Goal: Transaction & Acquisition: Purchase product/service

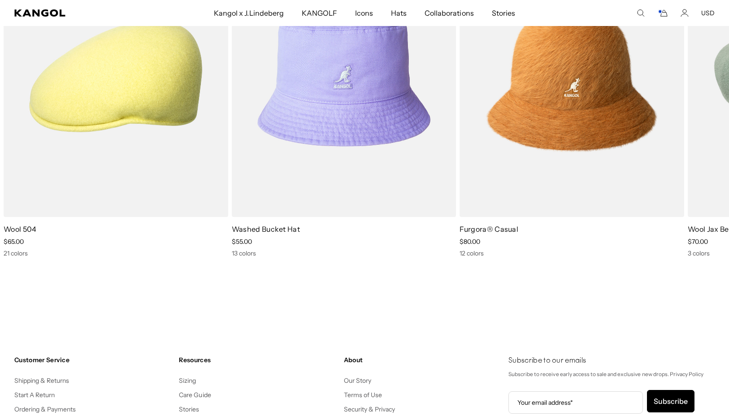
scroll to position [1569, 0]
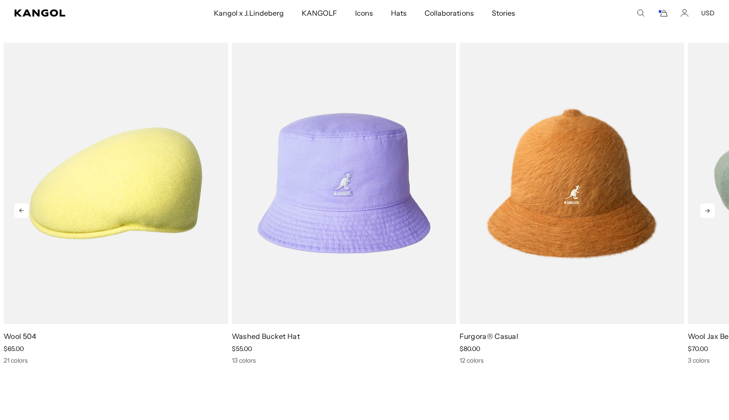
click at [703, 208] on icon at bounding box center [707, 211] width 14 height 14
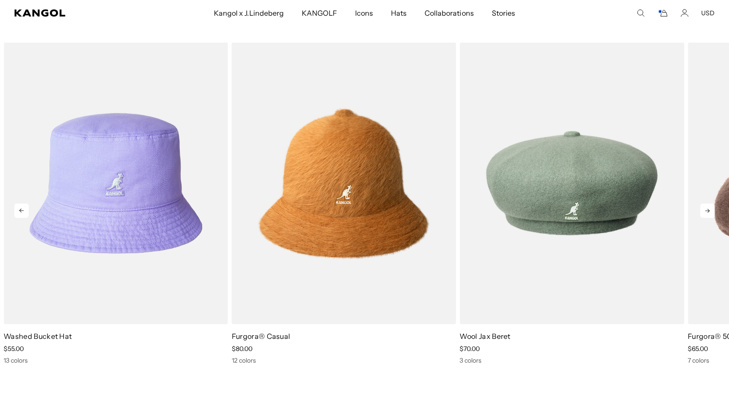
click at [703, 208] on icon at bounding box center [707, 211] width 14 height 14
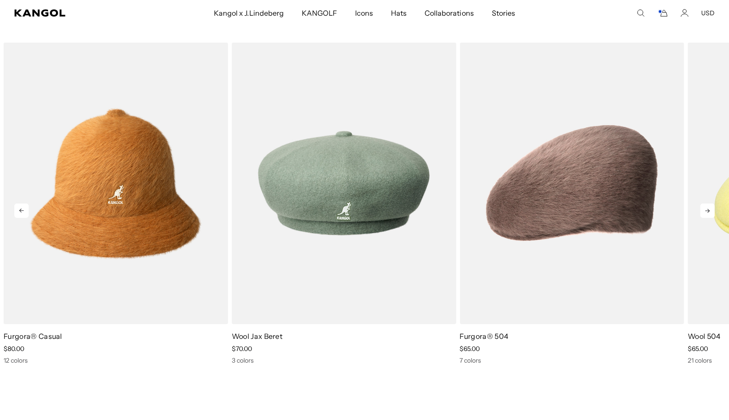
click at [703, 207] on icon at bounding box center [707, 211] width 14 height 14
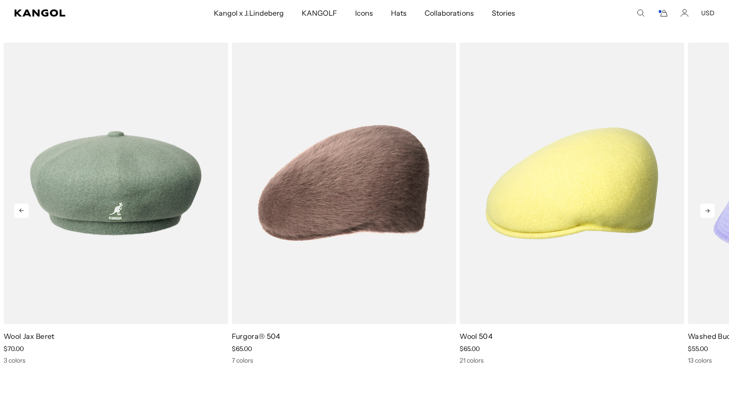
scroll to position [0, 0]
click at [703, 206] on icon at bounding box center [707, 211] width 14 height 14
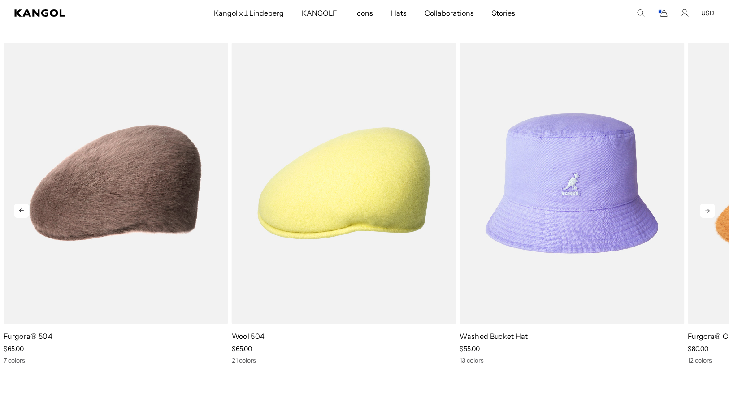
click at [703, 205] on icon at bounding box center [707, 211] width 14 height 14
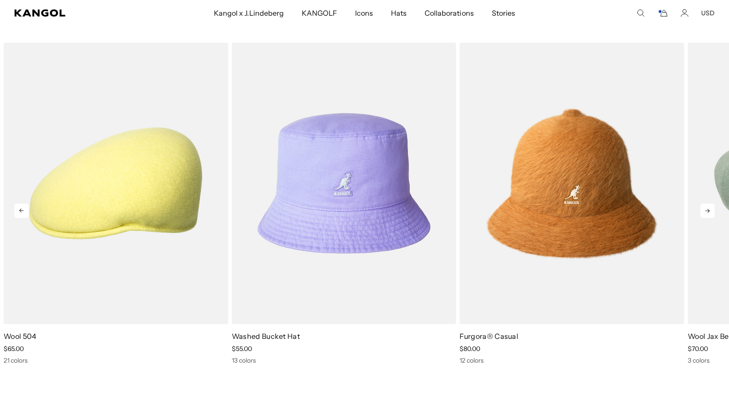
click at [703, 205] on icon at bounding box center [707, 211] width 14 height 14
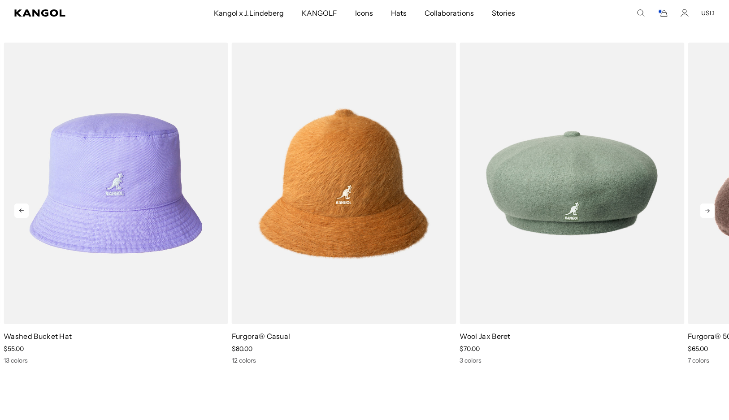
click at [703, 205] on icon at bounding box center [707, 211] width 14 height 14
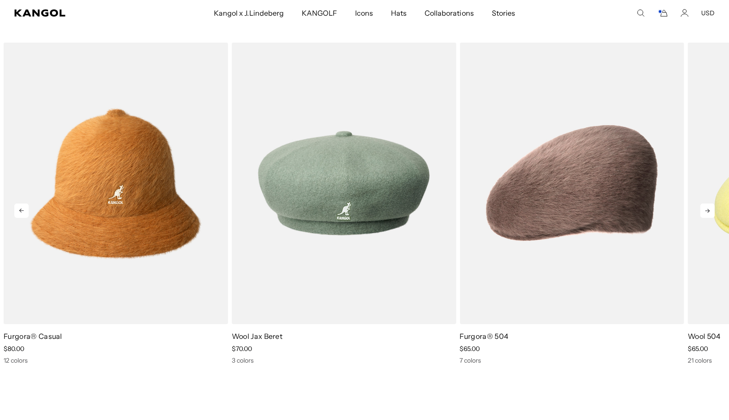
scroll to position [0, 185]
click at [703, 205] on icon at bounding box center [707, 211] width 14 height 14
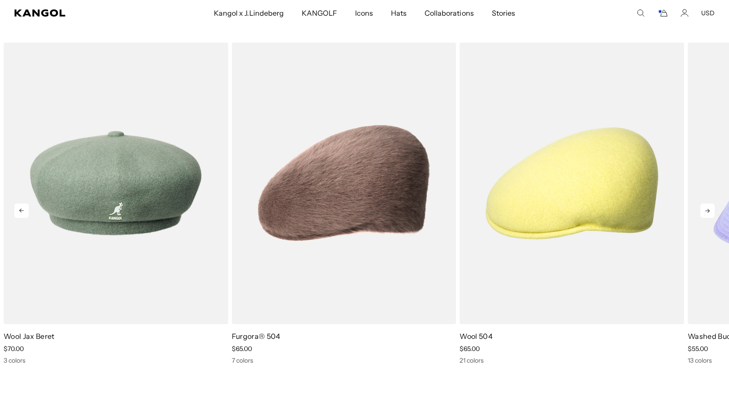
click at [703, 205] on icon at bounding box center [707, 211] width 14 height 14
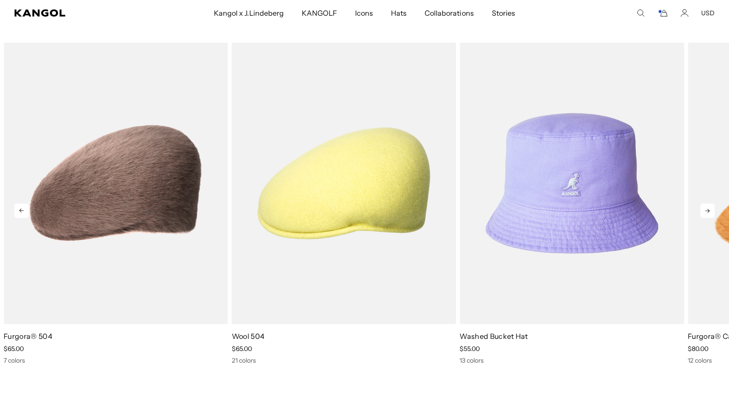
click at [703, 205] on icon at bounding box center [707, 211] width 14 height 14
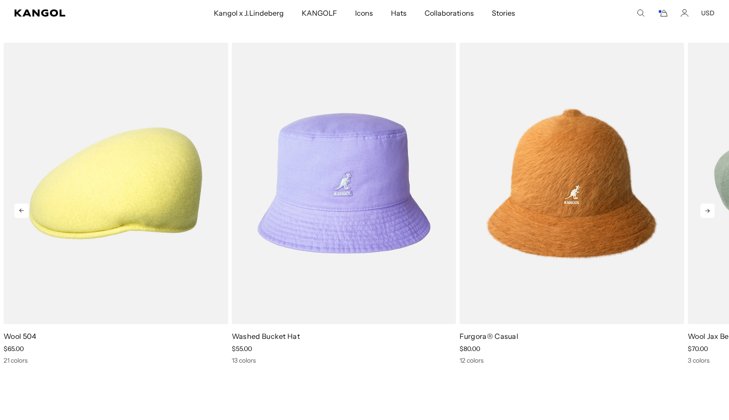
click at [703, 205] on icon at bounding box center [707, 211] width 14 height 14
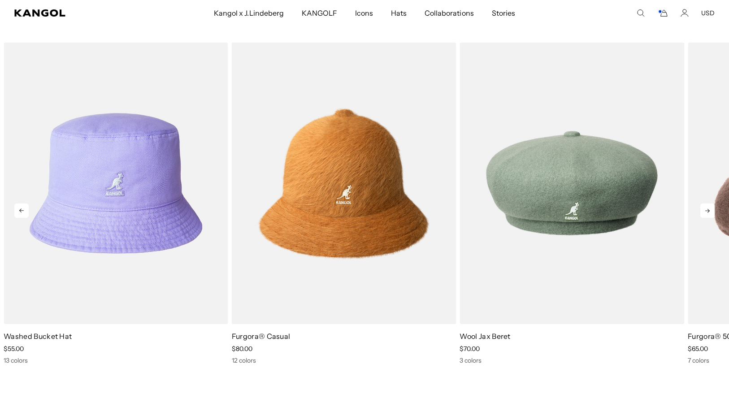
click at [702, 205] on icon at bounding box center [707, 211] width 14 height 14
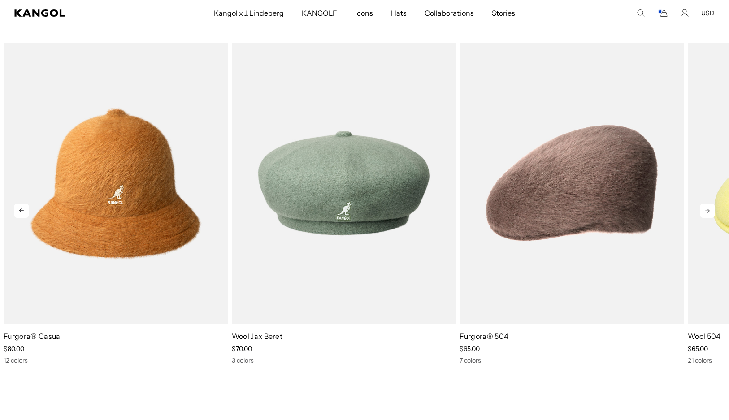
click at [701, 204] on icon at bounding box center [707, 211] width 14 height 14
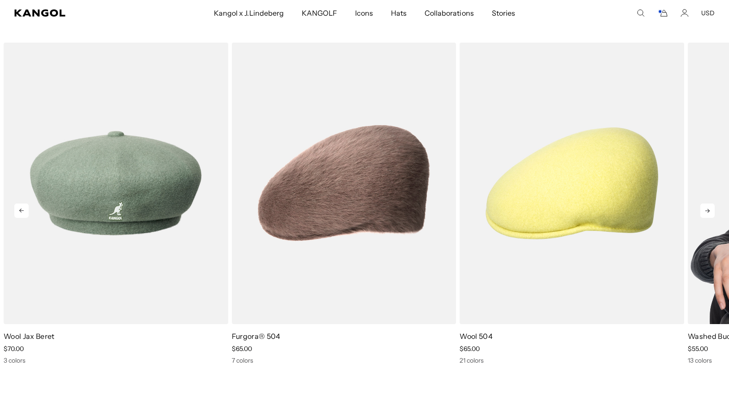
click at [0, 0] on link "2 of 5" at bounding box center [0, 0] width 0 height 0
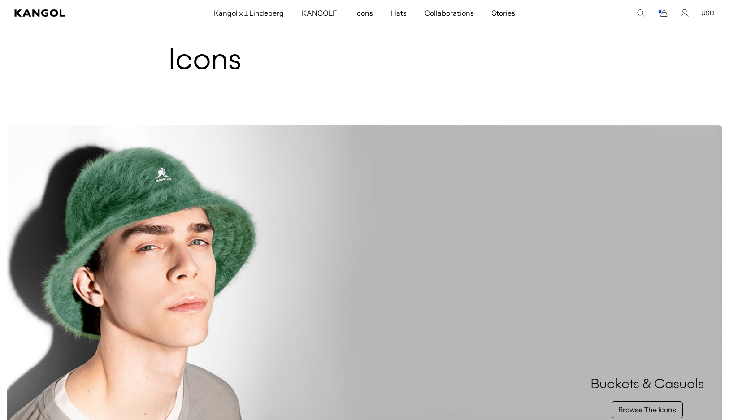
scroll to position [45, 0]
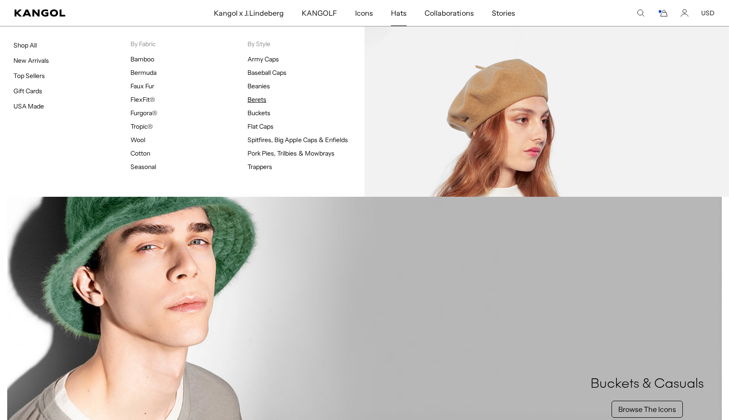
click at [258, 98] on link "Berets" at bounding box center [256, 99] width 19 height 8
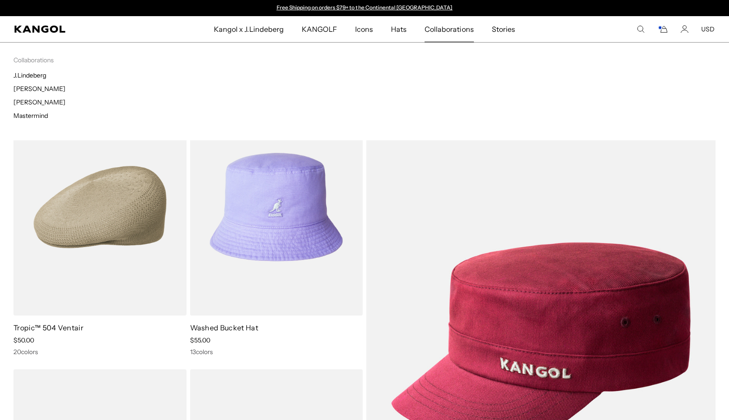
click at [453, 30] on span "Collaborations" at bounding box center [449, 29] width 49 height 26
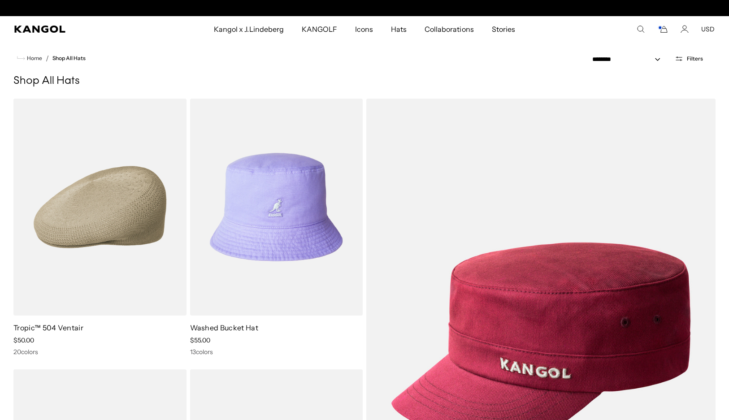
scroll to position [0, 185]
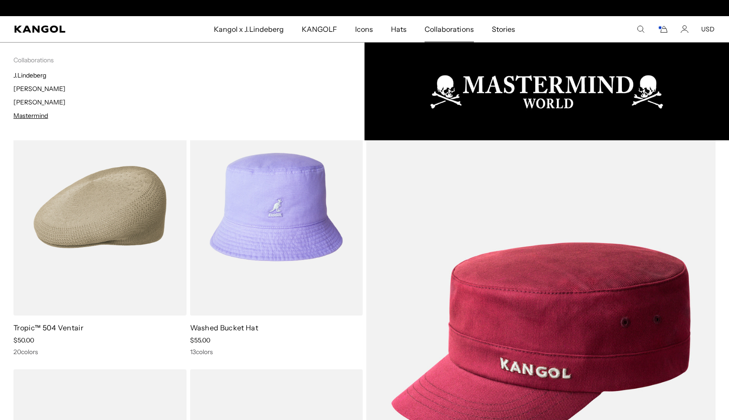
click at [35, 113] on link "Mastermind" at bounding box center [30, 116] width 35 height 8
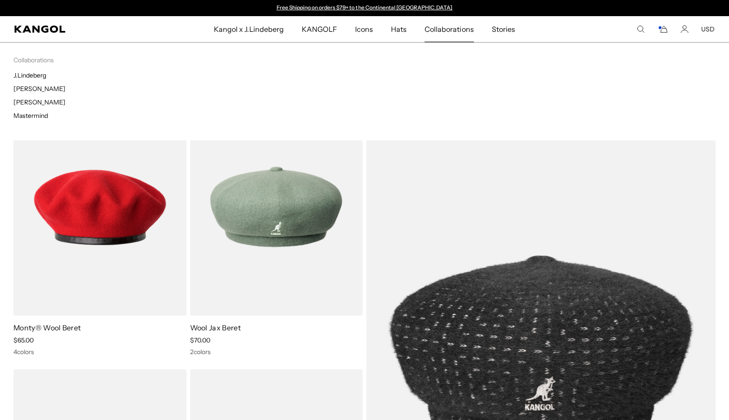
click at [443, 31] on span "Collaborations" at bounding box center [449, 29] width 49 height 26
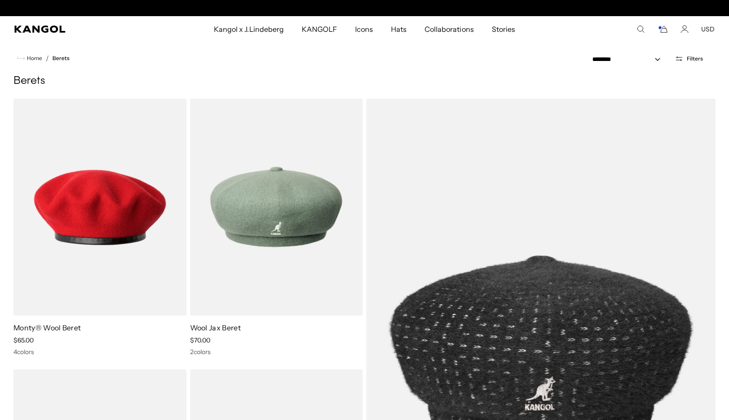
scroll to position [0, 185]
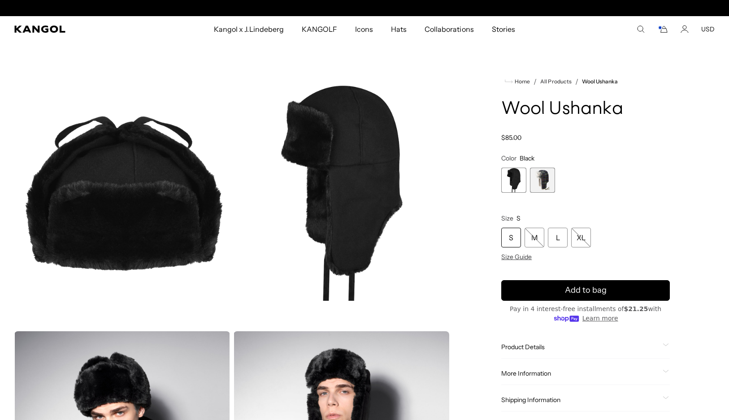
scroll to position [0, 185]
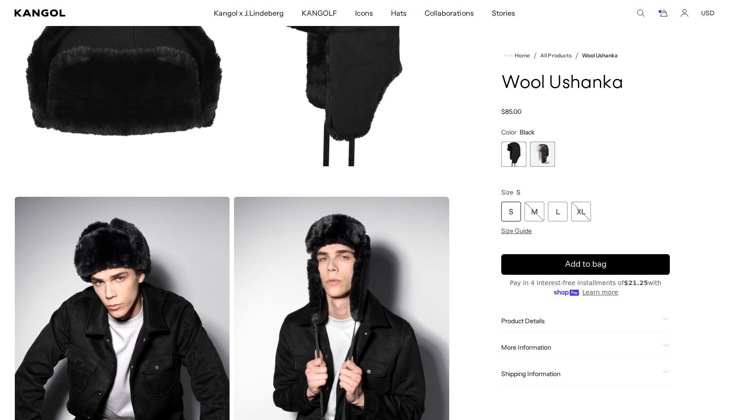
click at [546, 151] on span "2 of 2" at bounding box center [542, 154] width 25 height 25
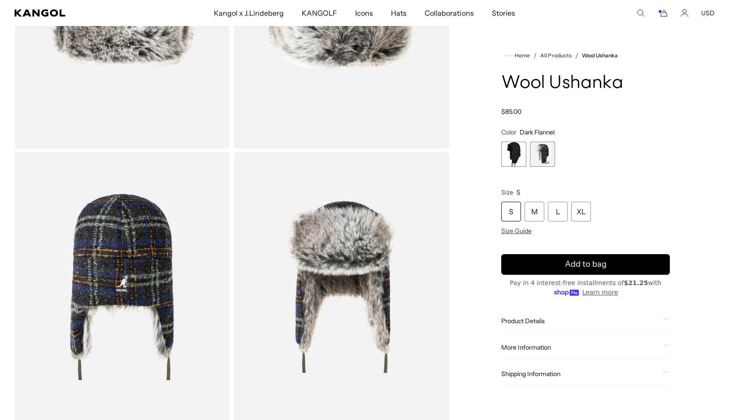
scroll to position [0, 185]
click at [513, 154] on span "1 of 2" at bounding box center [513, 154] width 25 height 25
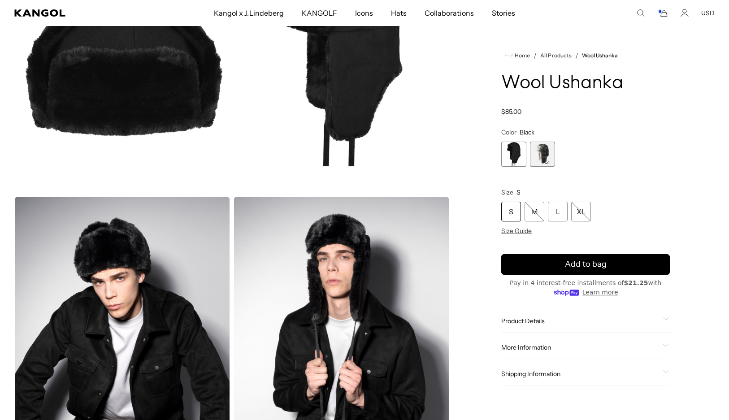
click at [539, 150] on span "2 of 2" at bounding box center [542, 154] width 25 height 25
click at [541, 158] on span "2 of 2" at bounding box center [542, 154] width 25 height 25
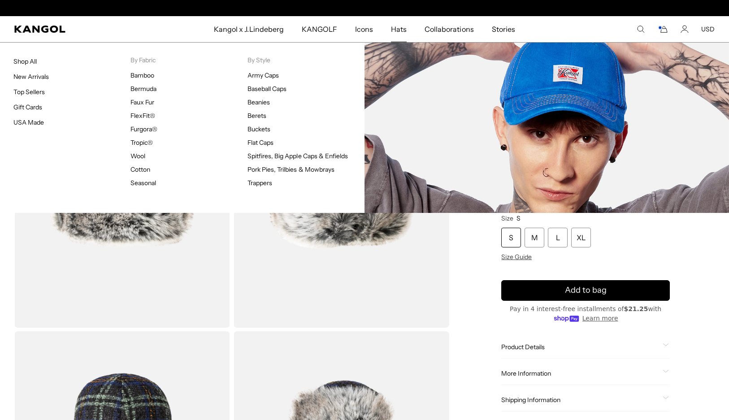
scroll to position [0, 185]
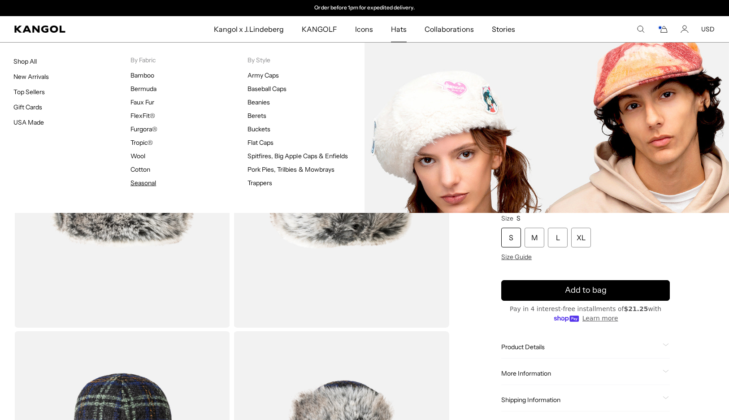
drag, startPoint x: 143, startPoint y: 188, endPoint x: 148, endPoint y: 185, distance: 5.8
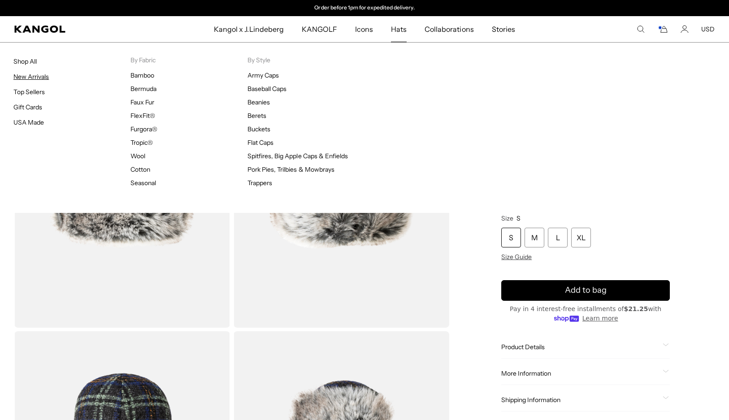
click at [37, 77] on link "New Arrivals" at bounding box center [30, 77] width 35 height 8
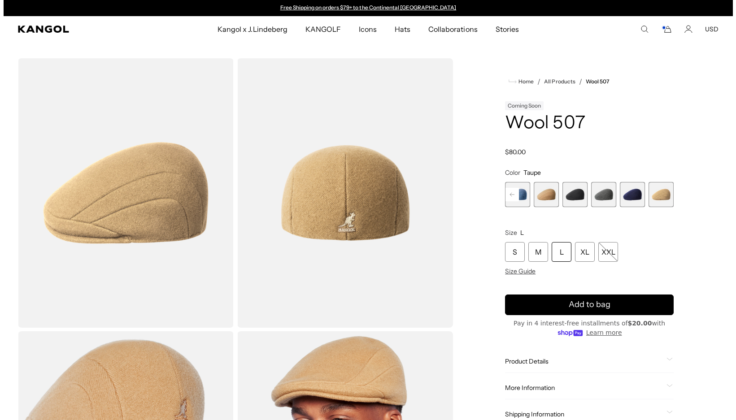
scroll to position [134, 0]
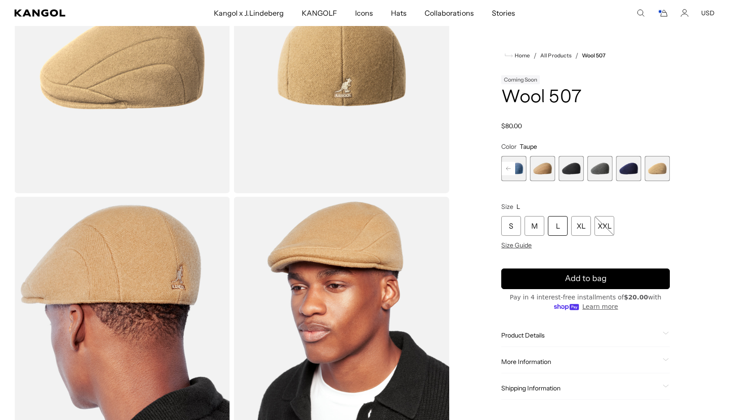
click at [663, 15] on icon "Cart" at bounding box center [662, 13] width 11 height 8
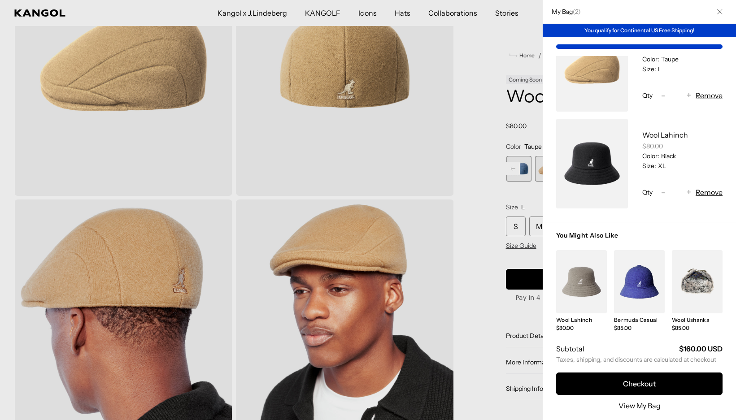
scroll to position [48, 0]
click at [714, 192] on button "Remove" at bounding box center [708, 192] width 27 height 11
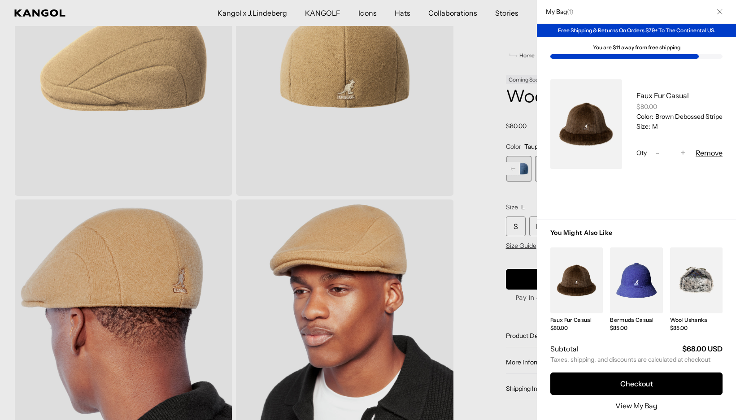
click at [710, 153] on button "Remove" at bounding box center [708, 152] width 27 height 11
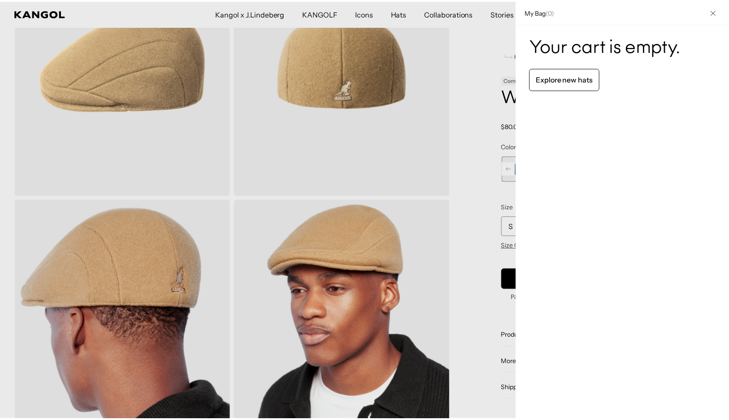
scroll to position [0, 185]
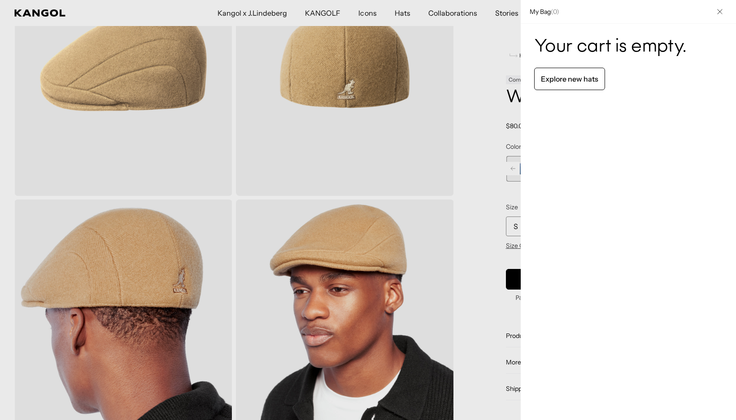
click at [478, 188] on div at bounding box center [368, 210] width 736 height 420
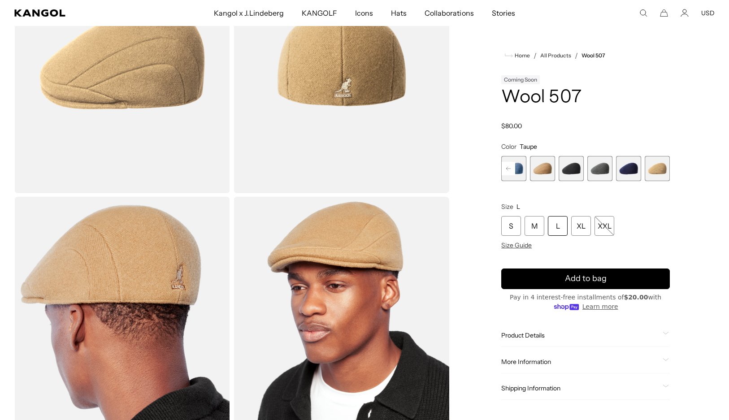
click at [555, 219] on div "L" at bounding box center [558, 226] width 20 height 20
click at [564, 225] on div "L" at bounding box center [558, 226] width 20 height 20
click at [651, 173] on span "7 of 7" at bounding box center [657, 168] width 25 height 25
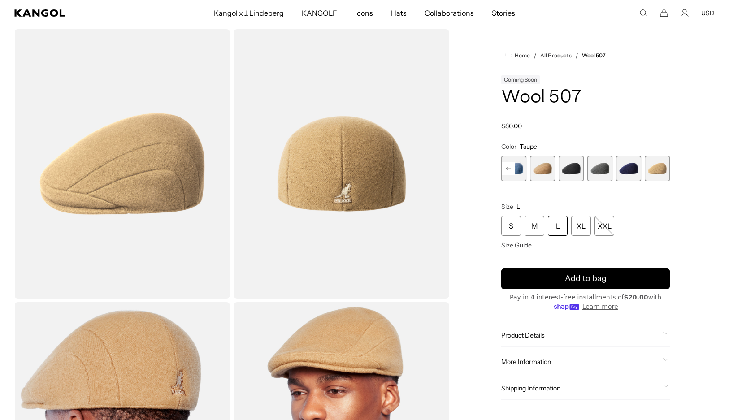
scroll to position [45, 0]
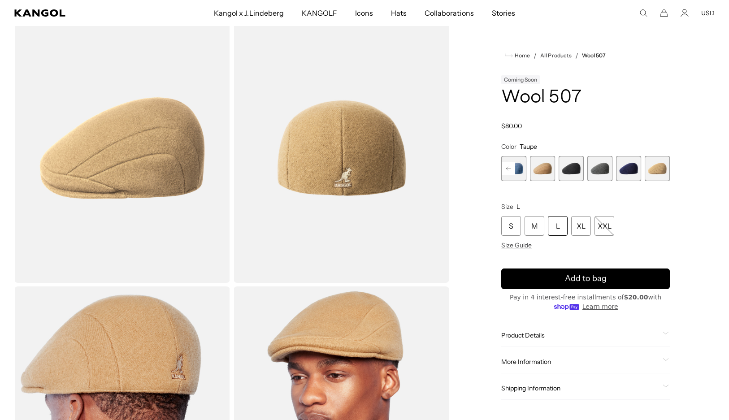
click at [550, 224] on div "L" at bounding box center [558, 226] width 20 height 20
click at [549, 168] on span "3 of 7" at bounding box center [542, 168] width 25 height 25
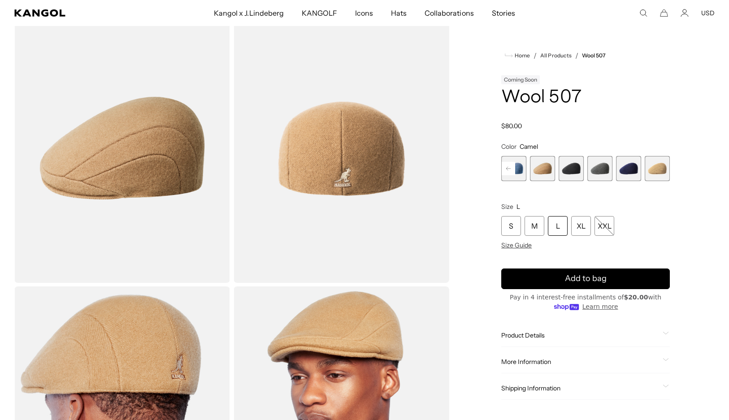
scroll to position [0, 185]
click at [652, 168] on span "7 of 7" at bounding box center [657, 168] width 25 height 25
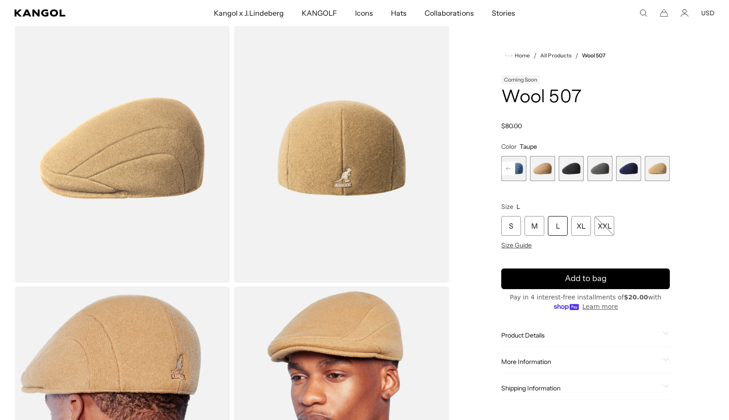
click at [655, 169] on span "7 of 7" at bounding box center [657, 168] width 25 height 25
click at [547, 166] on span "3 of 7" at bounding box center [542, 168] width 25 height 25
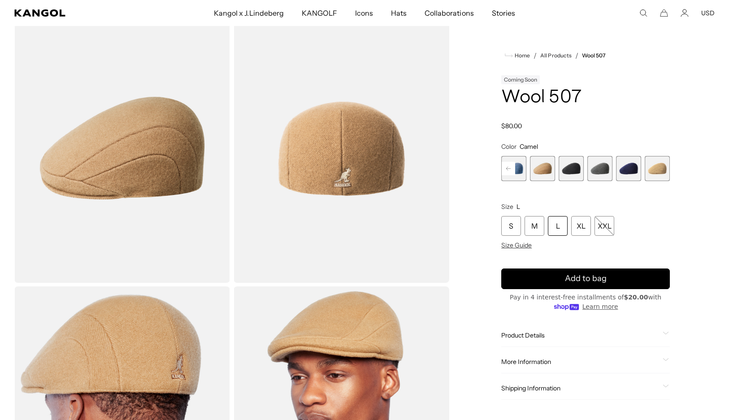
scroll to position [90, 0]
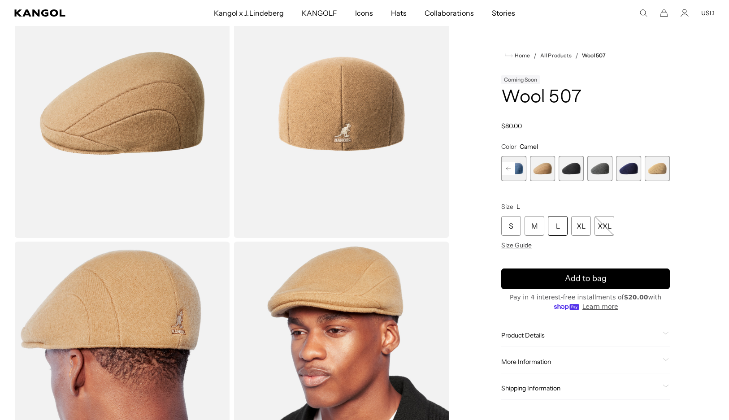
click at [560, 226] on div "L" at bounding box center [558, 226] width 20 height 20
click at [563, 225] on div "L" at bounding box center [558, 226] width 20 height 20
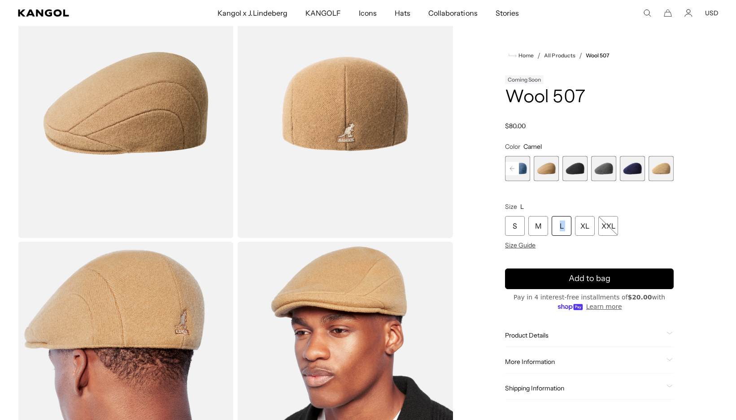
scroll to position [0, 185]
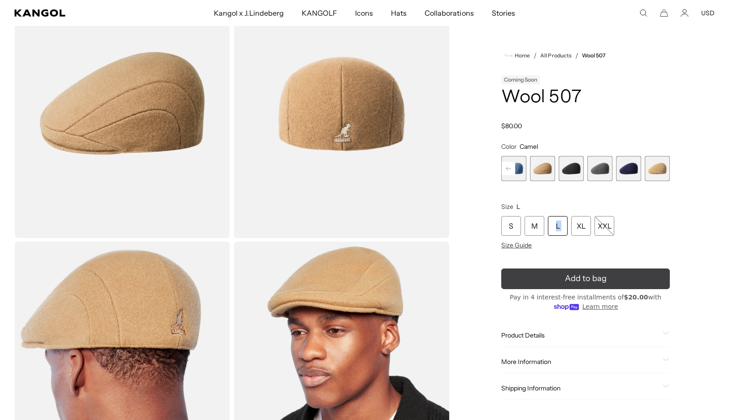
click at [563, 276] on button "Add to bag" at bounding box center [585, 279] width 169 height 21
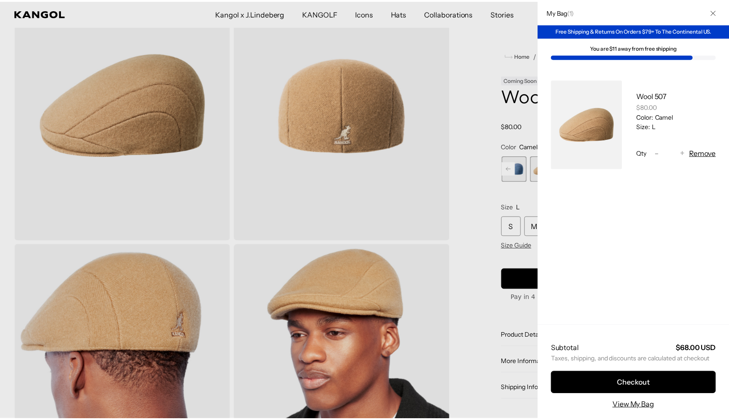
scroll to position [0, 0]
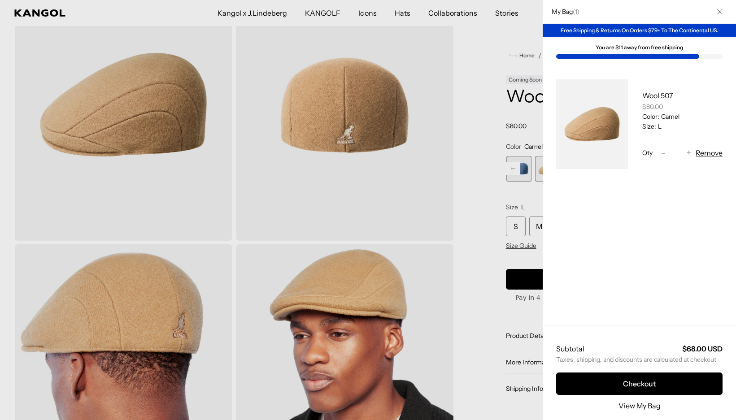
click at [491, 220] on div at bounding box center [368, 210] width 736 height 420
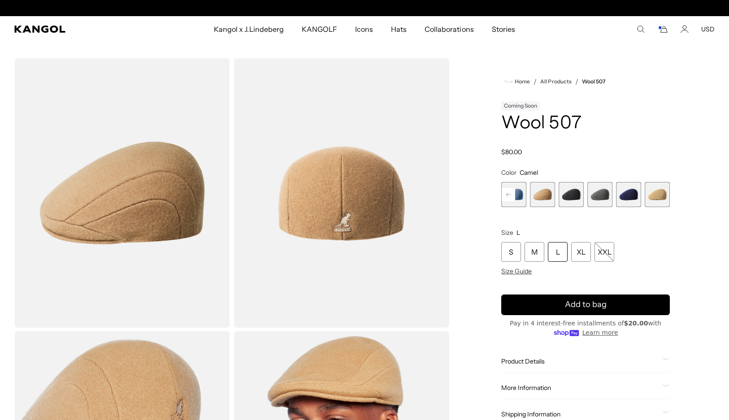
scroll to position [0, 185]
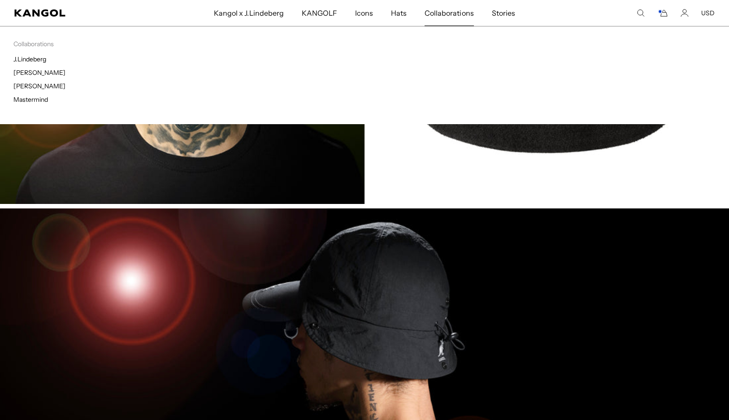
scroll to position [0, 185]
click at [42, 75] on link "[PERSON_NAME]" at bounding box center [39, 73] width 52 height 8
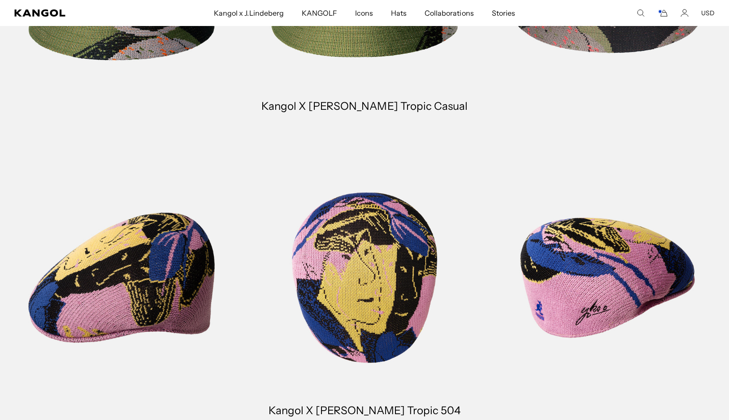
scroll to position [0, 185]
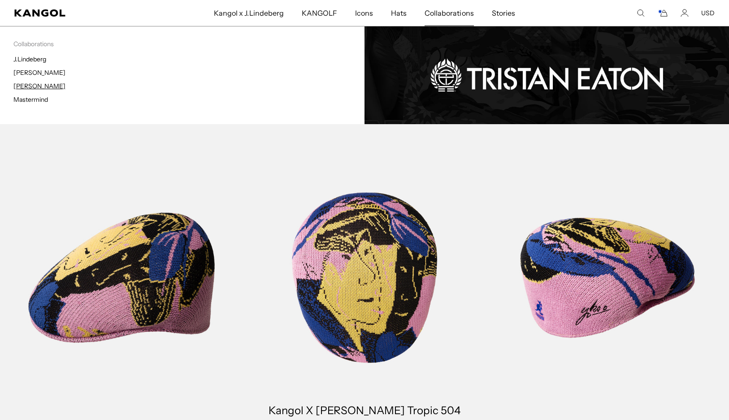
click at [47, 87] on link "[PERSON_NAME]" at bounding box center [39, 86] width 52 height 8
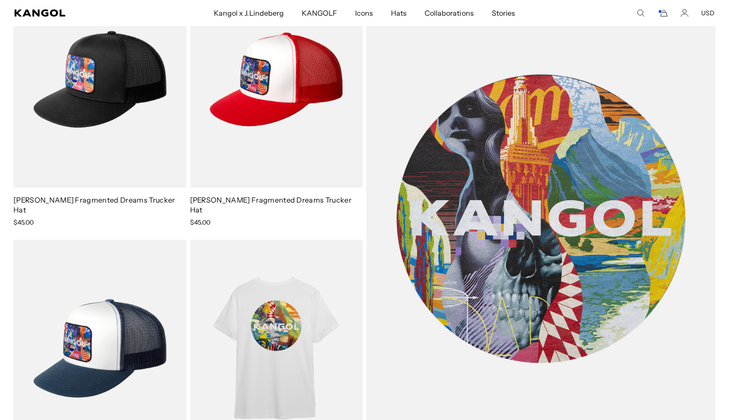
scroll to position [0, 185]
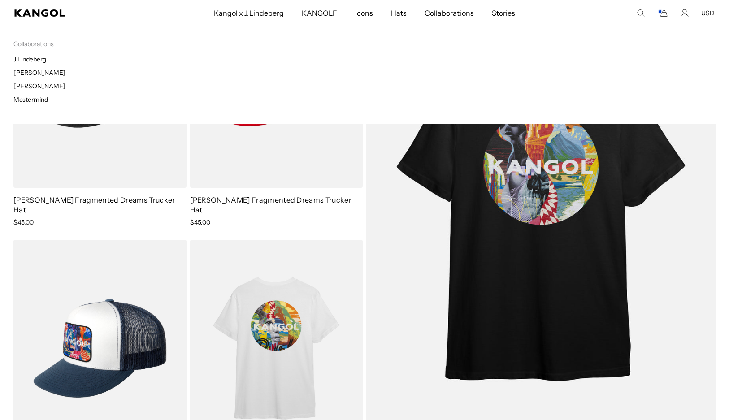
click at [46, 62] on link "J.Lindeberg" at bounding box center [29, 59] width 33 height 8
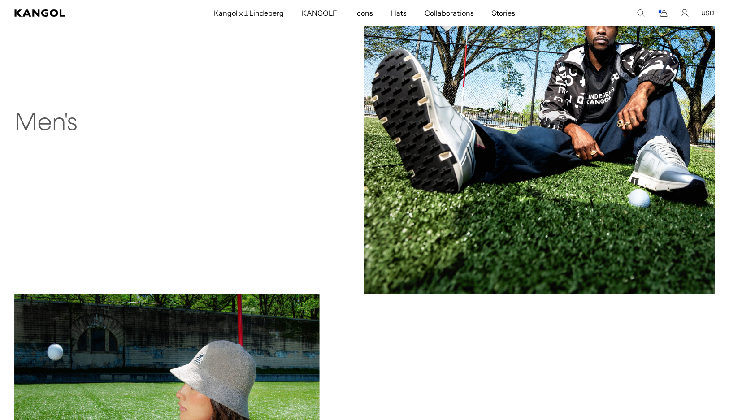
scroll to position [852, 0]
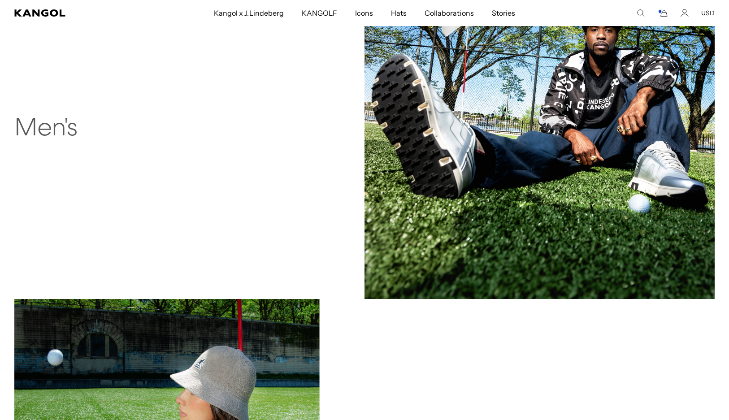
click at [497, 149] on img at bounding box center [539, 124] width 350 height 350
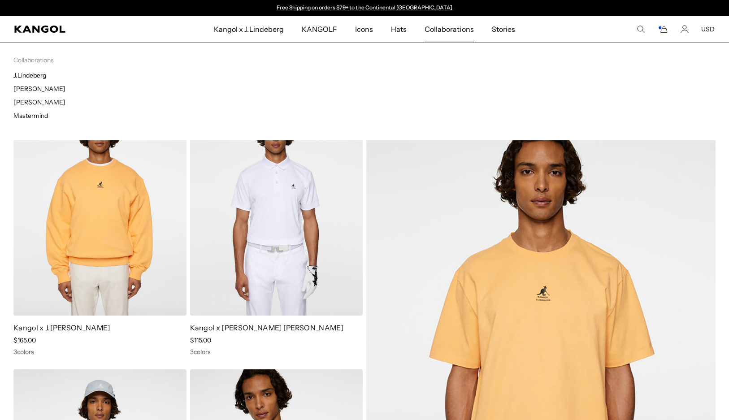
click at [28, 79] on ul "J.Lindeberg Tadanori Yokoo Tristan Eaton Mastermind" at bounding box center [188, 95] width 351 height 48
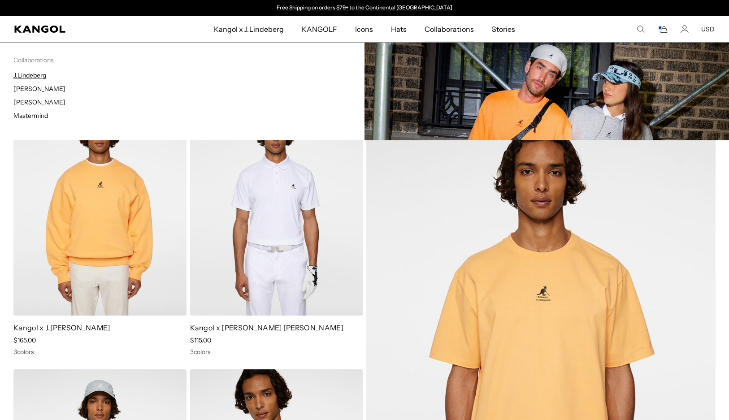
click at [27, 78] on link "J.Lindeberg" at bounding box center [29, 75] width 33 height 8
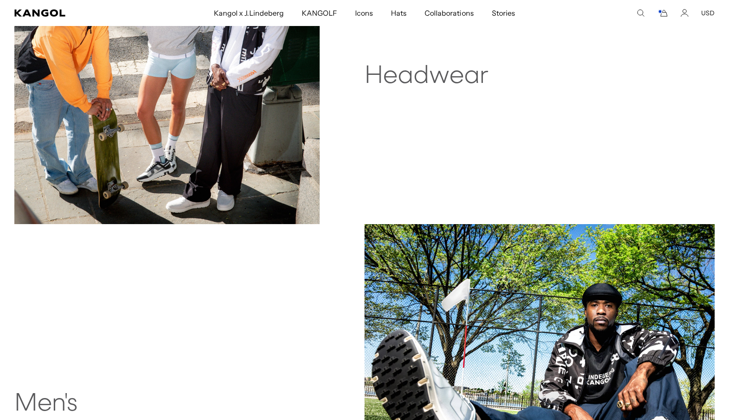
scroll to position [448, 0]
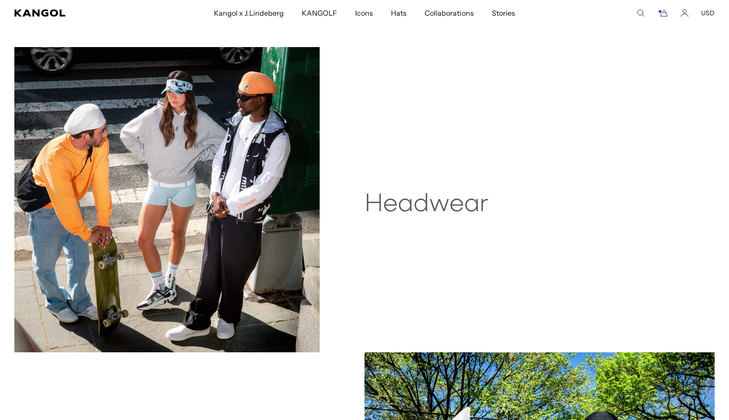
click at [231, 179] on img at bounding box center [166, 199] width 305 height 305
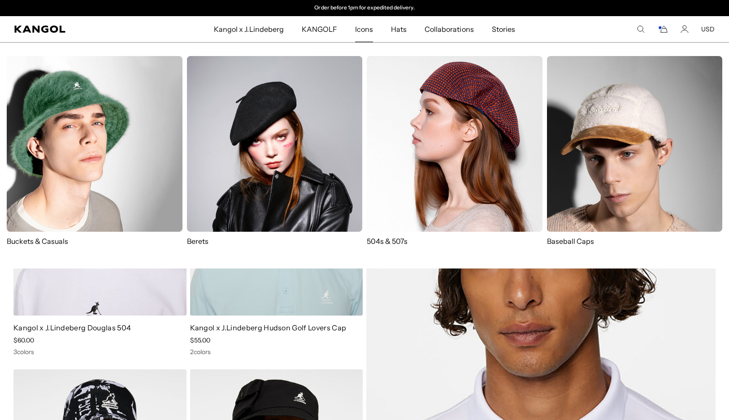
click at [68, 197] on img at bounding box center [95, 144] width 176 height 176
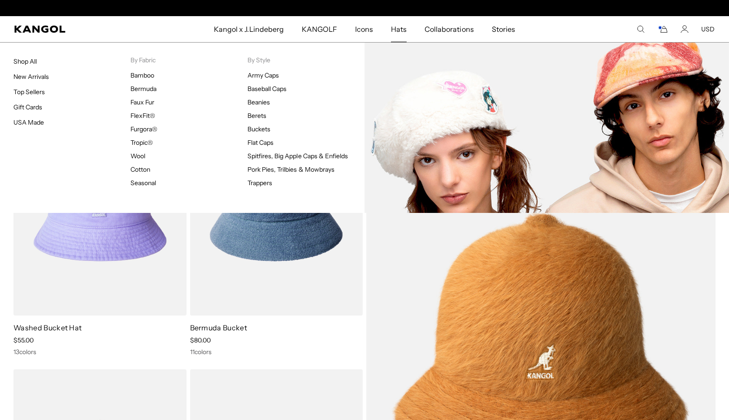
scroll to position [0, 185]
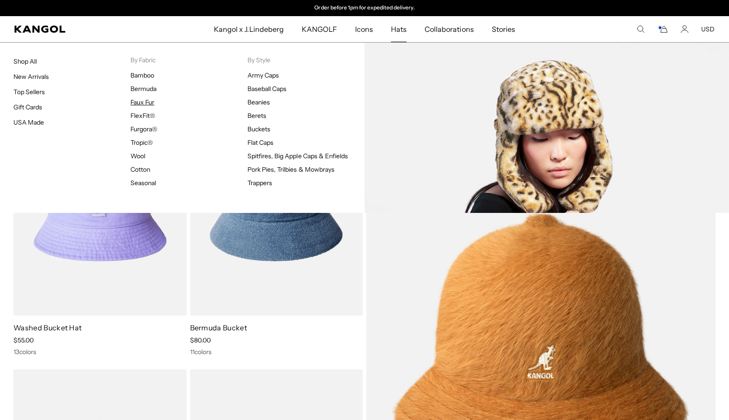
click at [143, 102] on link "Faux Fur" at bounding box center [142, 102] width 24 height 8
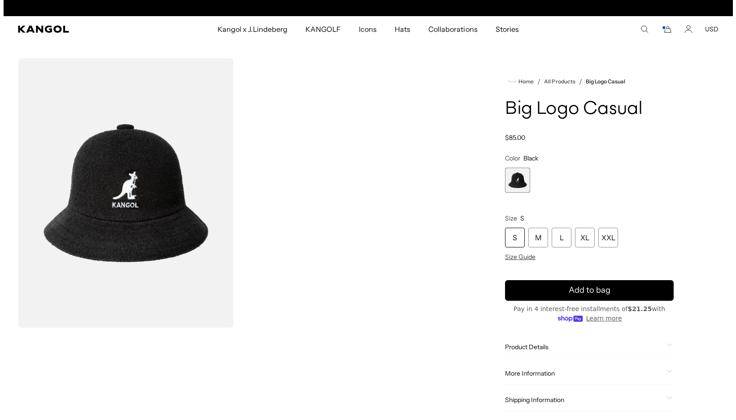
scroll to position [0, 185]
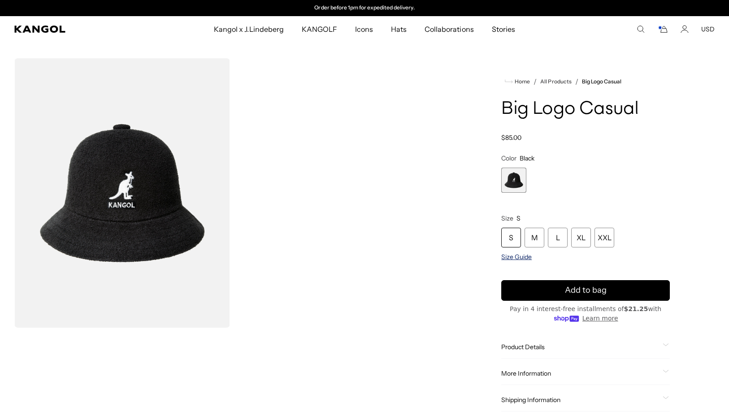
click at [519, 256] on span "Size Guide" at bounding box center [516, 257] width 30 height 8
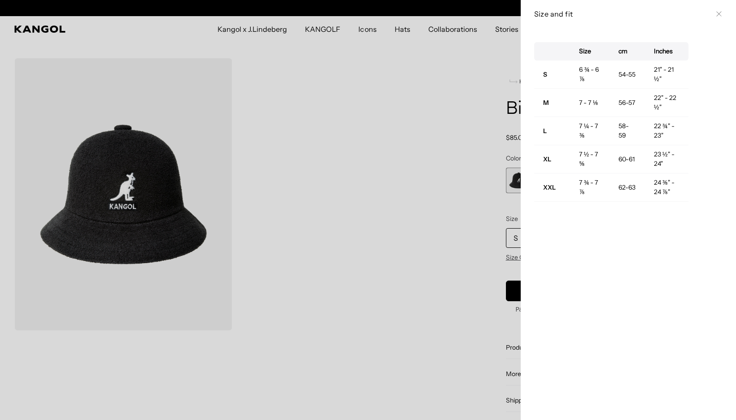
click at [455, 257] on div at bounding box center [368, 210] width 736 height 420
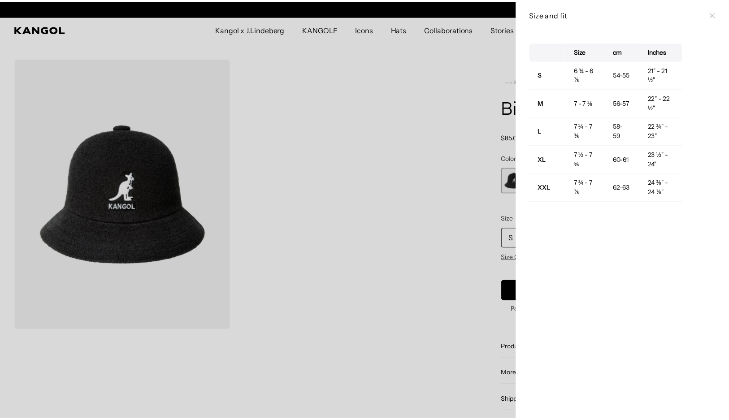
scroll to position [0, 0]
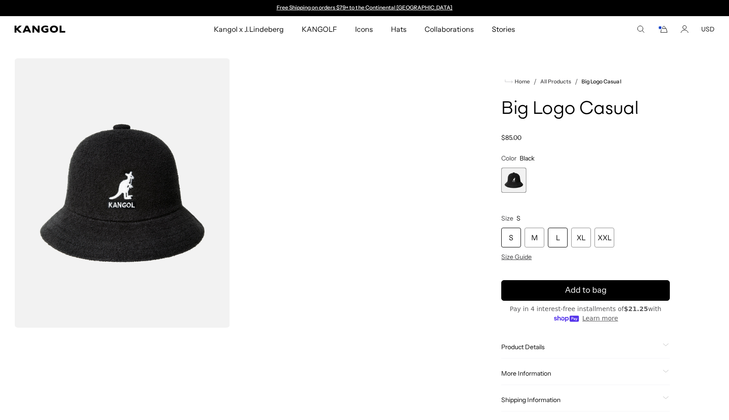
click at [559, 238] on div "L" at bounding box center [558, 238] width 20 height 20
click at [562, 233] on div "L" at bounding box center [558, 238] width 20 height 20
click at [564, 236] on div "L" at bounding box center [558, 238] width 20 height 20
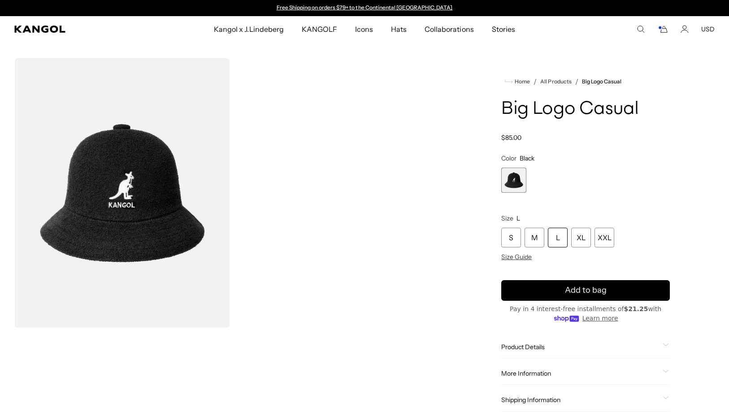
click at [554, 242] on div "L" at bounding box center [558, 238] width 20 height 20
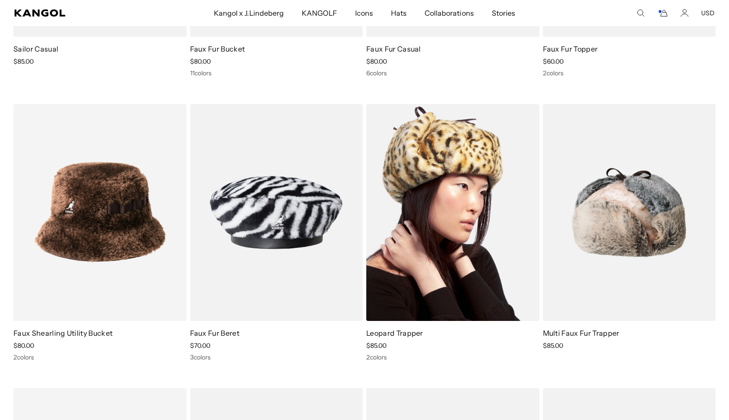
scroll to position [807, 0]
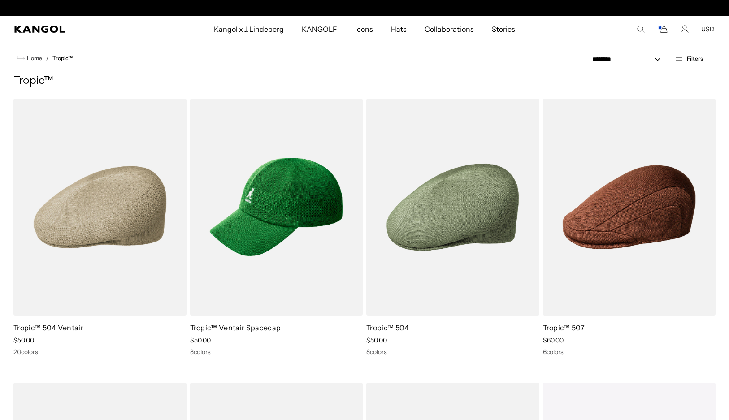
scroll to position [0, 185]
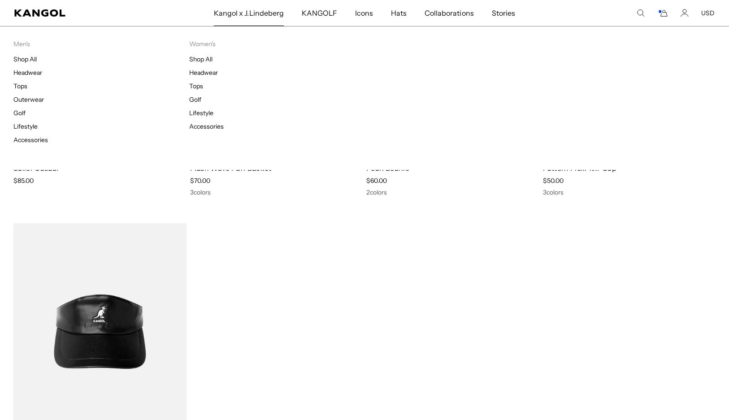
click at [459, 82] on div "Kangol x J.Lindeberg Men's Shop All Headwear Tops Outerwear Golf Lifestyle Acce…" at bounding box center [364, 98] width 729 height 144
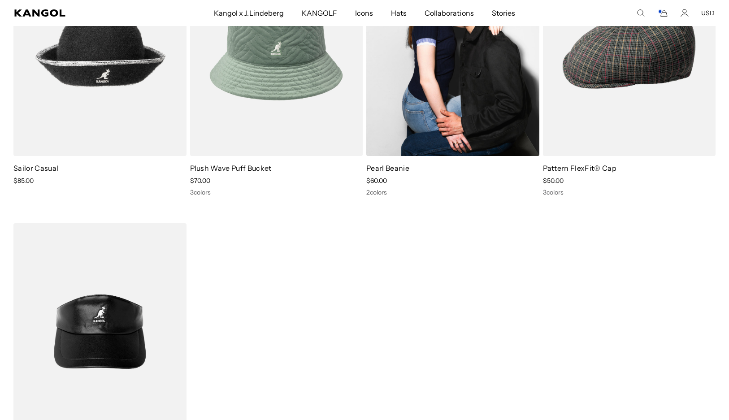
scroll to position [0, 185]
click at [461, 143] on img at bounding box center [452, 47] width 173 height 217
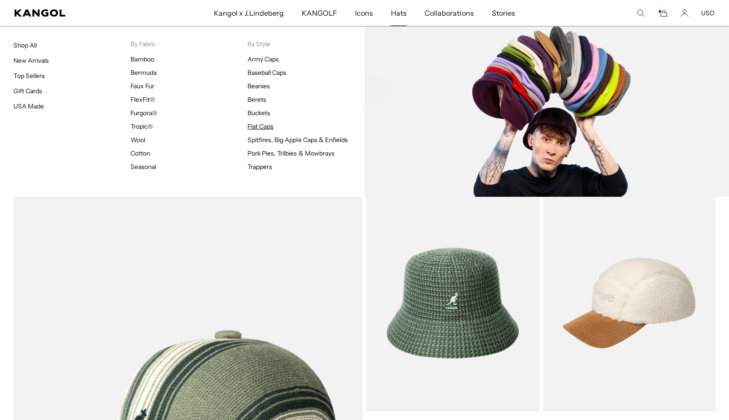
click at [265, 129] on link "Flat Caps" at bounding box center [260, 126] width 26 height 8
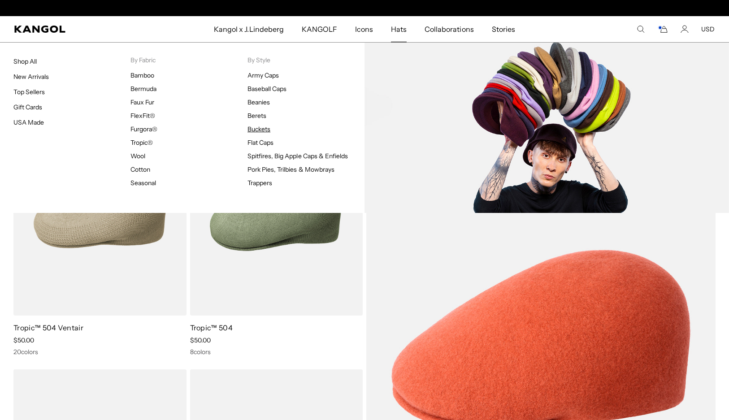
scroll to position [0, 185]
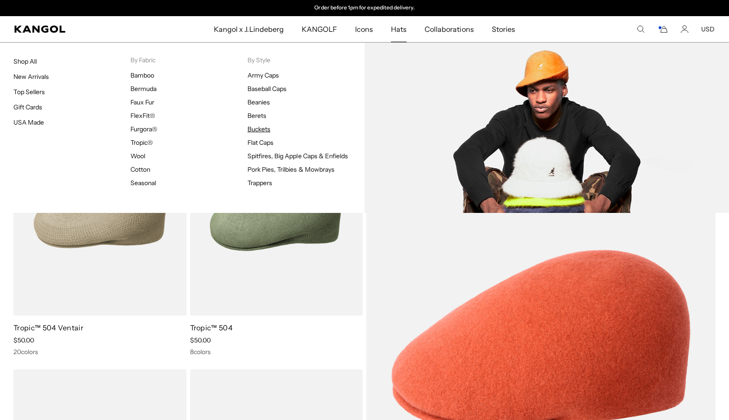
click at [258, 129] on link "Buckets" at bounding box center [258, 129] width 23 height 8
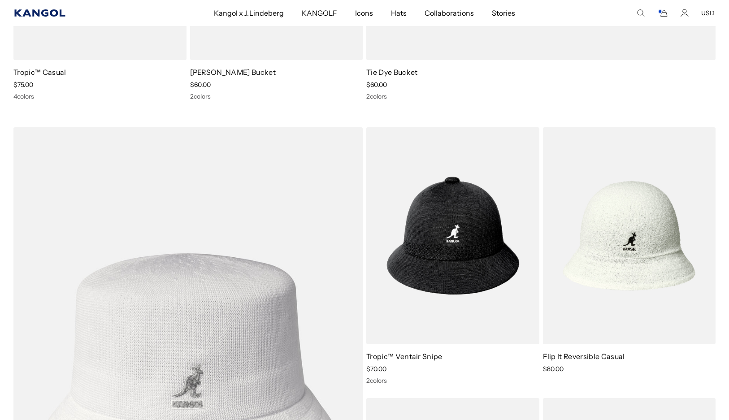
scroll to position [0, 185]
click at [46, 13] on icon "Kangol" at bounding box center [39, 12] width 51 height 7
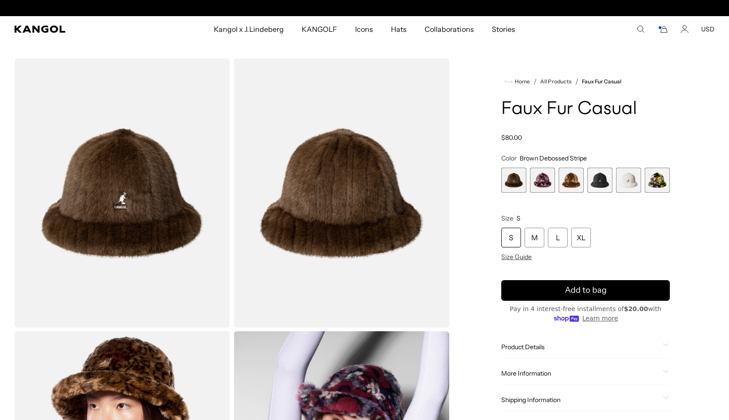
scroll to position [0, 185]
click at [604, 186] on span "4 of 6" at bounding box center [599, 180] width 25 height 25
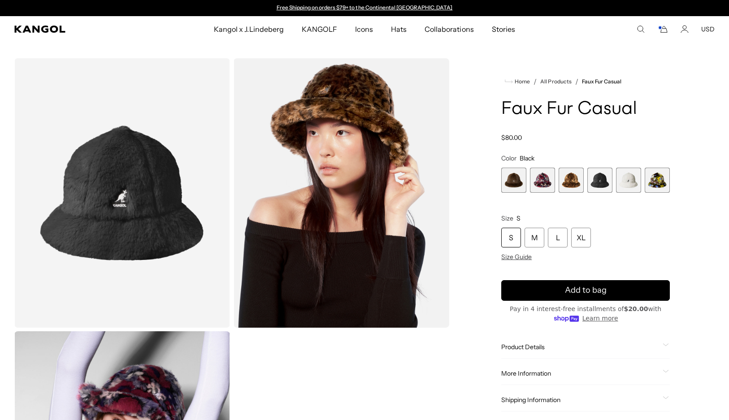
click at [512, 185] on span "1 of 6" at bounding box center [513, 180] width 25 height 25
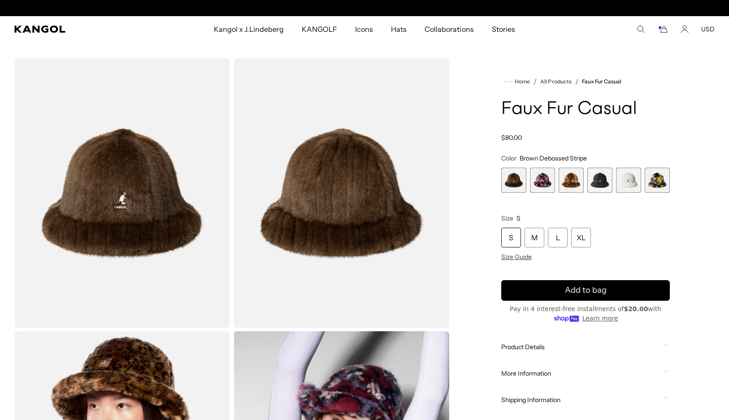
scroll to position [0, 185]
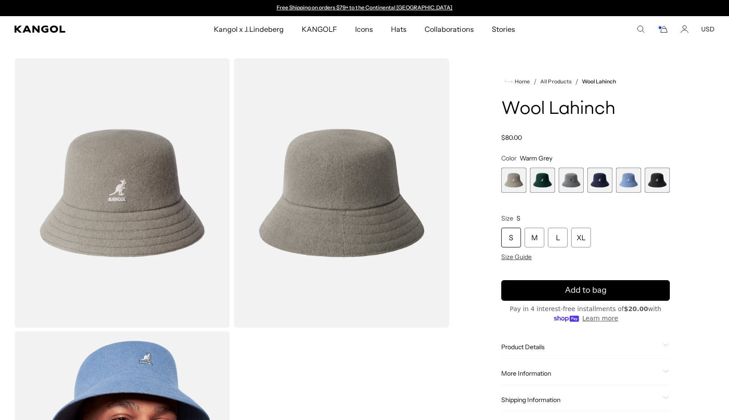
click at [580, 178] on span "3 of 6" at bounding box center [571, 180] width 25 height 25
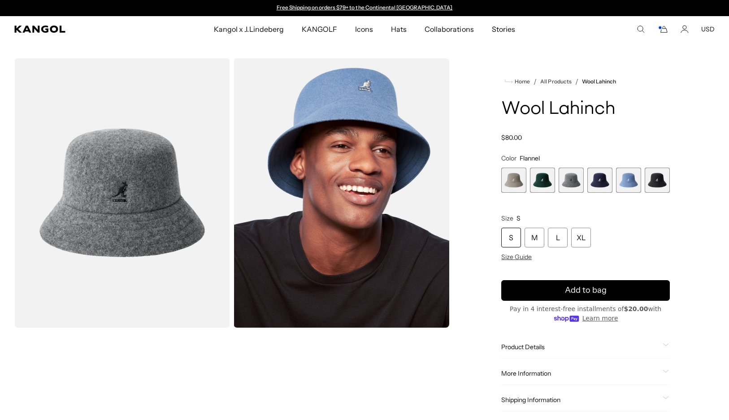
click at [519, 181] on span "1 of 6" at bounding box center [513, 180] width 25 height 25
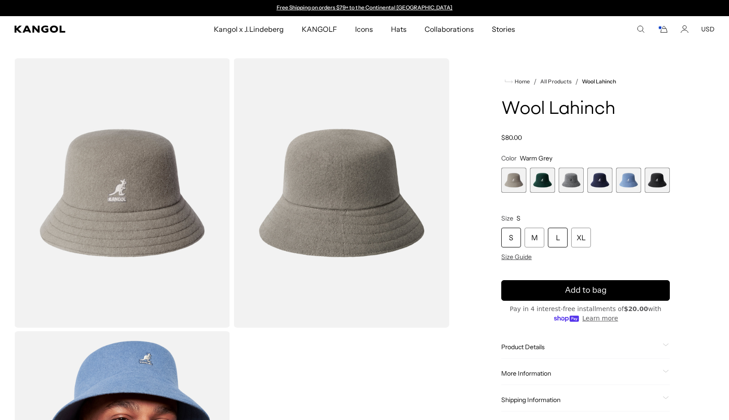
click at [553, 229] on div "L" at bounding box center [558, 238] width 20 height 20
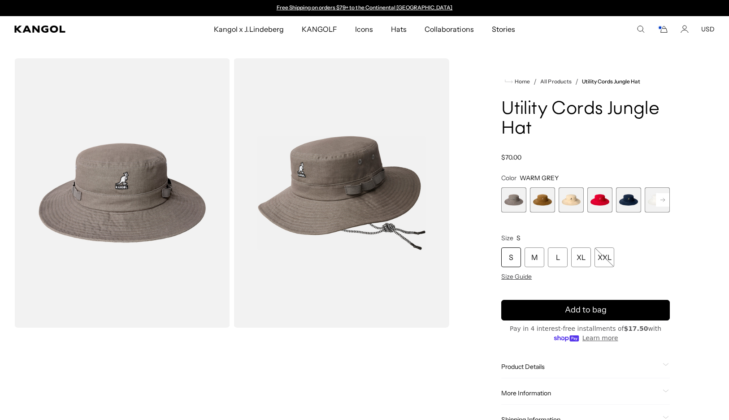
click at [550, 198] on span "2 of 7" at bounding box center [542, 199] width 25 height 25
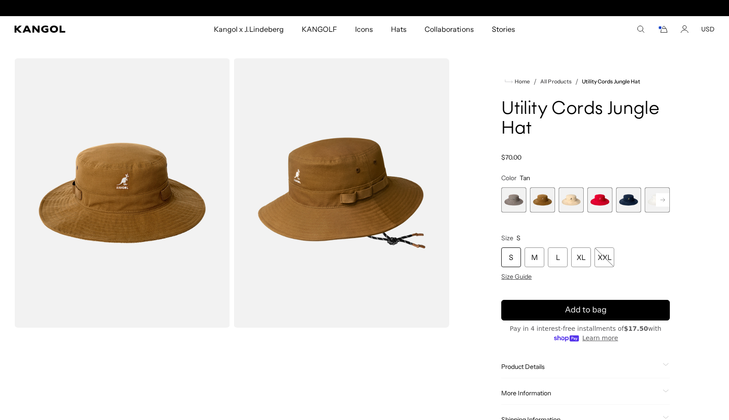
scroll to position [0, 185]
click at [581, 207] on span "3 of 7" at bounding box center [571, 199] width 25 height 25
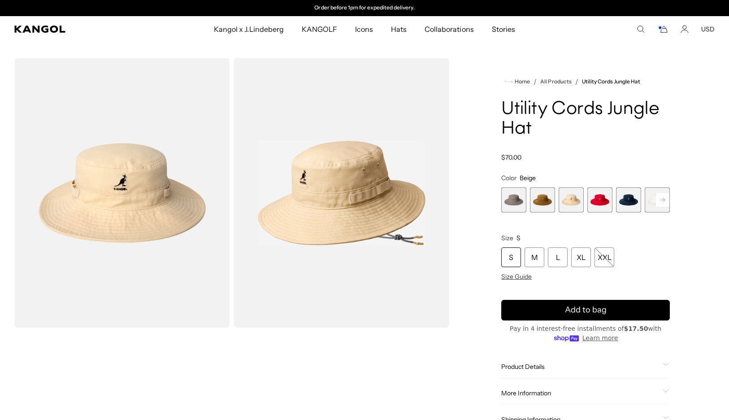
click at [607, 200] on span "4 of 7" at bounding box center [599, 199] width 25 height 25
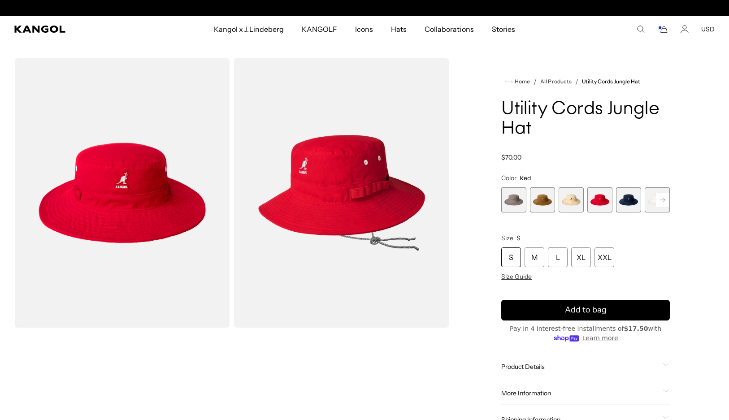
click at [636, 201] on span "5 of 7" at bounding box center [628, 199] width 25 height 25
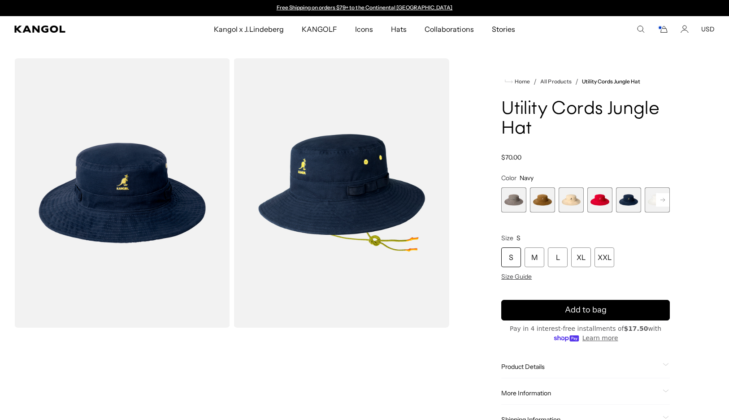
click at [664, 200] on icon at bounding box center [662, 200] width 4 height 4
click at [619, 199] on span "6 of 7" at bounding box center [628, 199] width 25 height 25
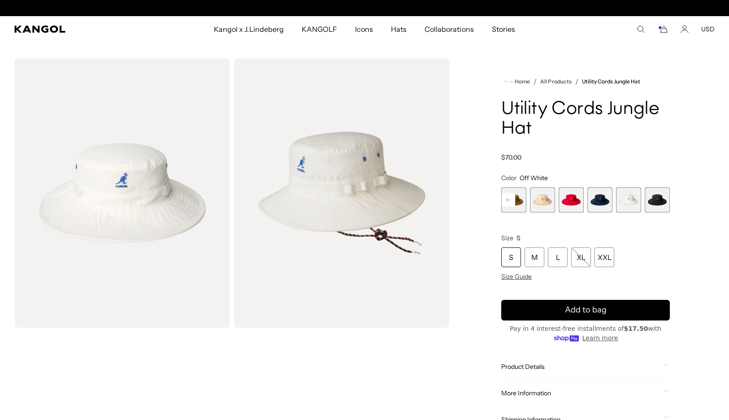
click at [653, 202] on span "7 of 7" at bounding box center [657, 199] width 25 height 25
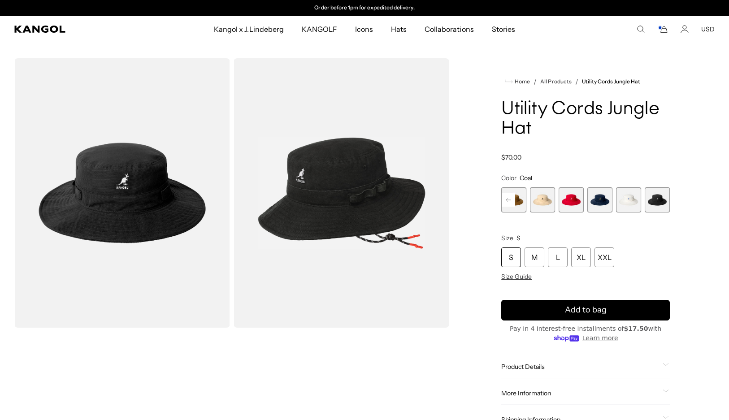
click at [511, 199] on rect at bounding box center [508, 199] width 13 height 13
click at [527, 200] on div "WARM GREY Variant sold out or unavailable Tan Variant sold out or unavailable B…" at bounding box center [585, 199] width 169 height 25
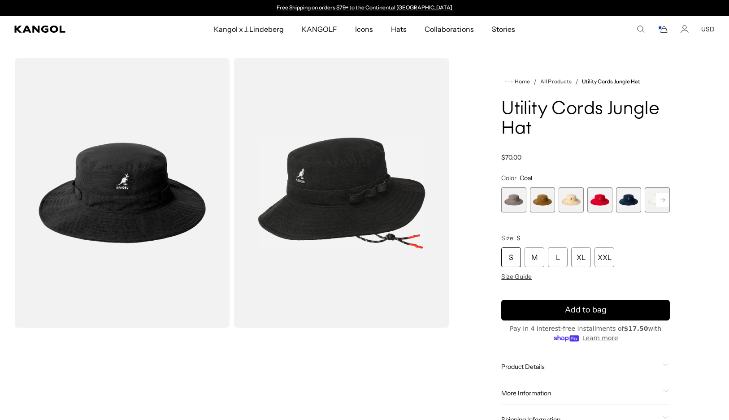
click at [520, 201] on span "1 of 7" at bounding box center [513, 199] width 25 height 25
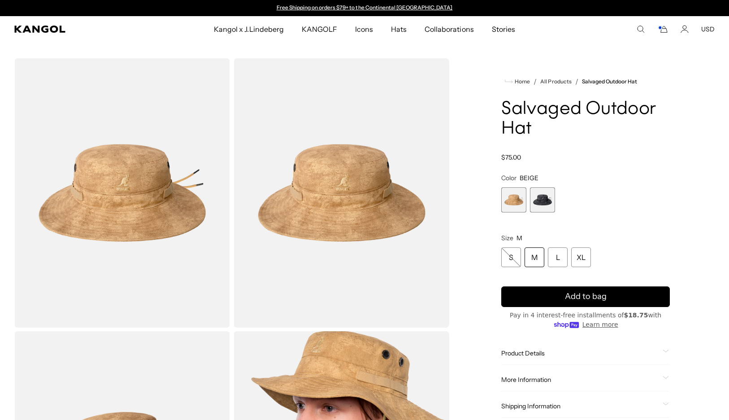
click at [544, 195] on span "2 of 2" at bounding box center [542, 199] width 25 height 25
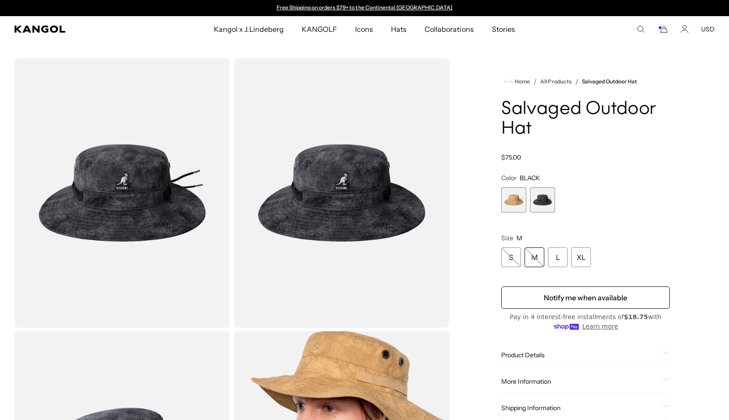
click at [506, 202] on span "1 of 2" at bounding box center [513, 199] width 25 height 25
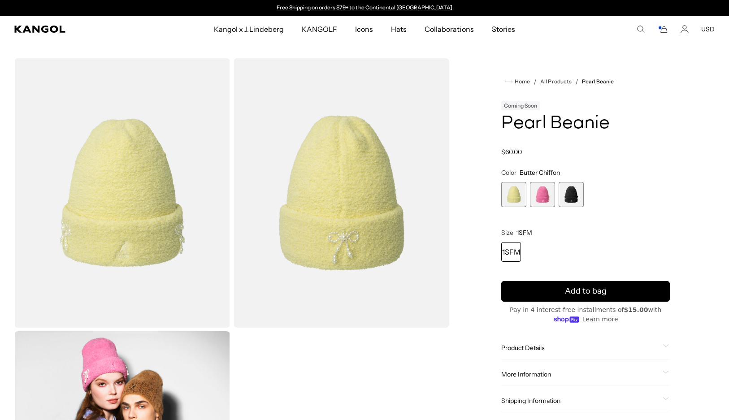
click at [567, 195] on span "3 of 3" at bounding box center [571, 194] width 25 height 25
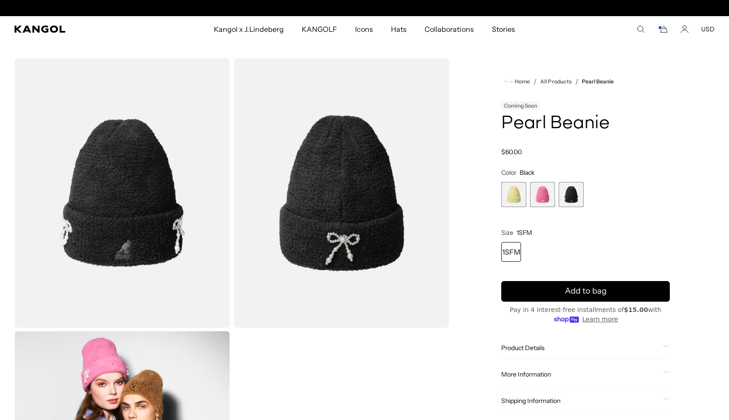
scroll to position [0, 185]
click at [543, 192] on span "2 of 3" at bounding box center [542, 194] width 25 height 25
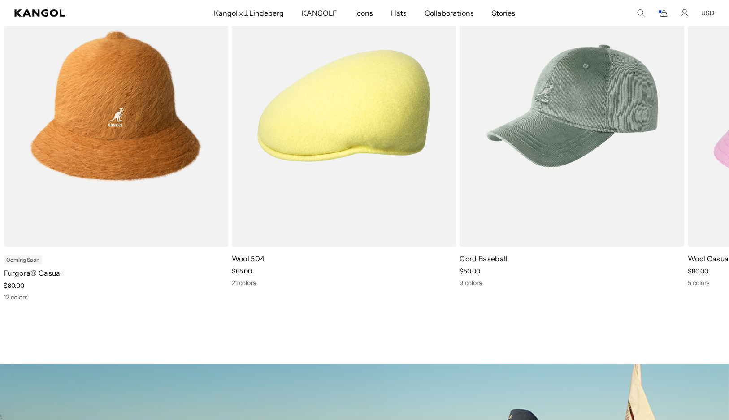
scroll to position [448, 0]
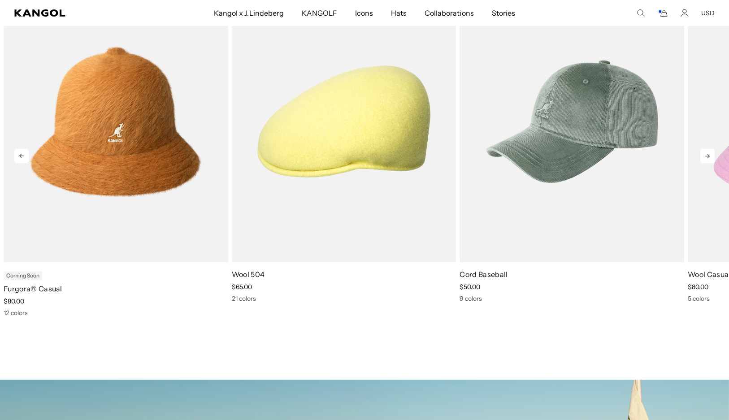
click at [703, 153] on icon at bounding box center [707, 156] width 14 height 14
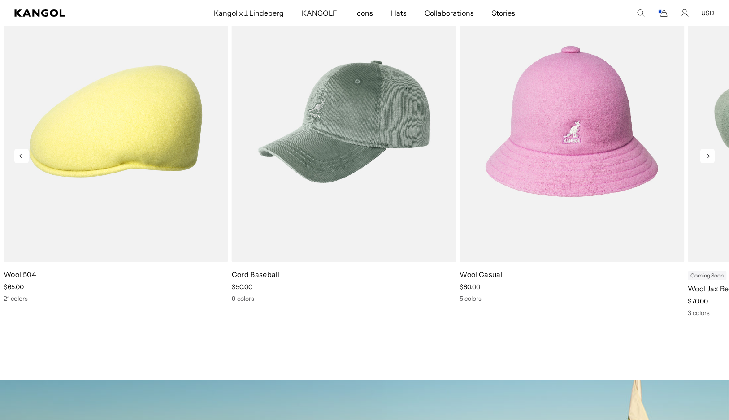
click at [707, 154] on icon at bounding box center [707, 156] width 14 height 14
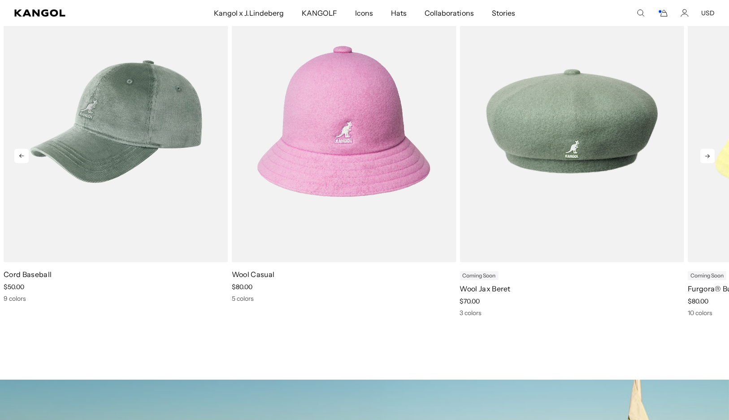
scroll to position [0, 0]
click at [707, 154] on icon at bounding box center [707, 156] width 14 height 14
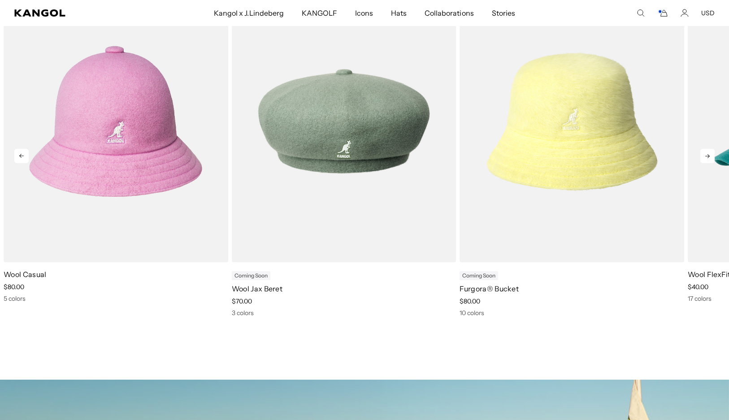
click icon
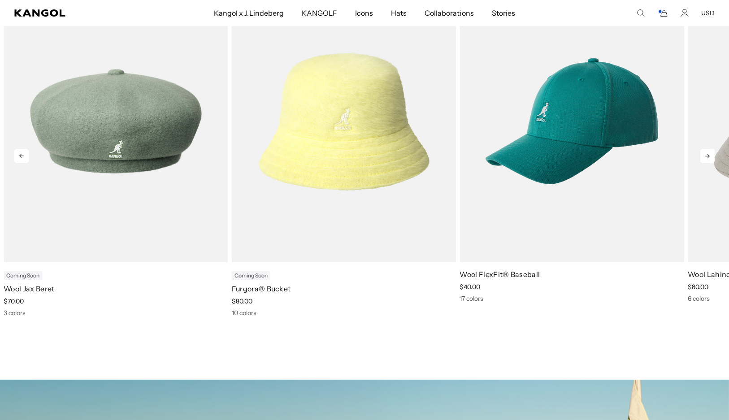
click icon
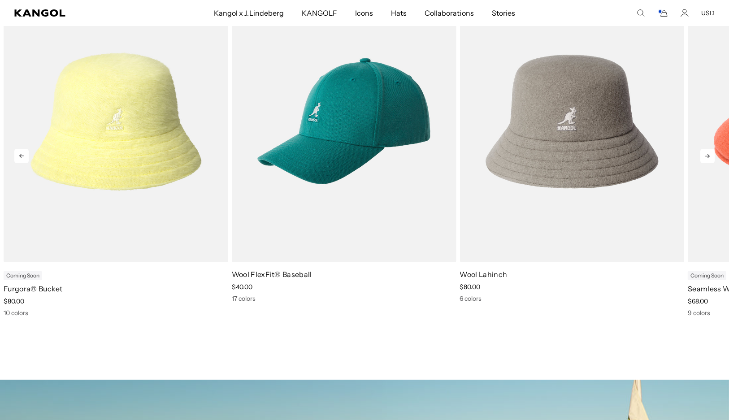
click icon
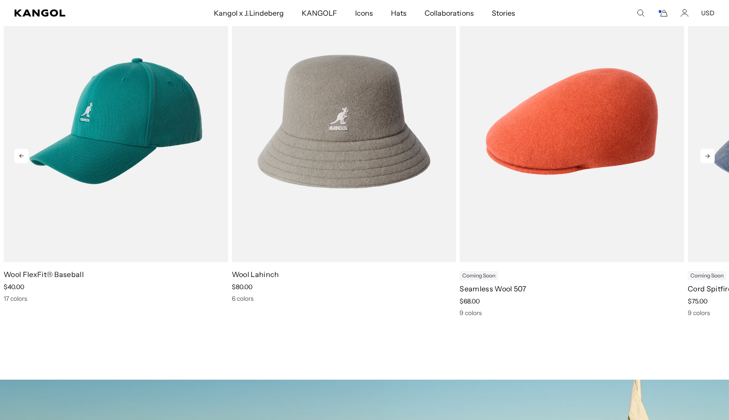
scroll to position [0, 185]
click icon
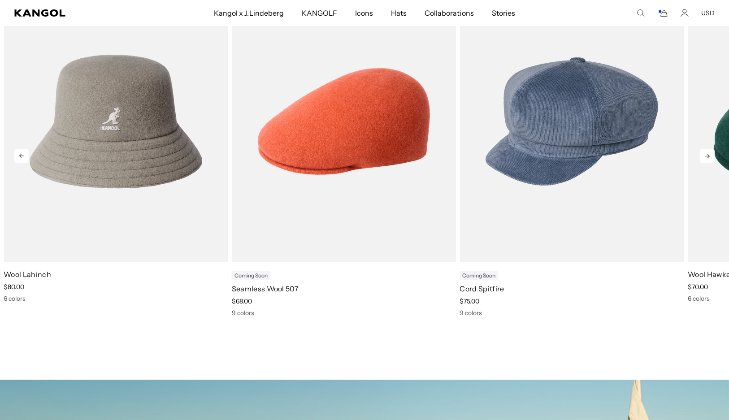
click icon
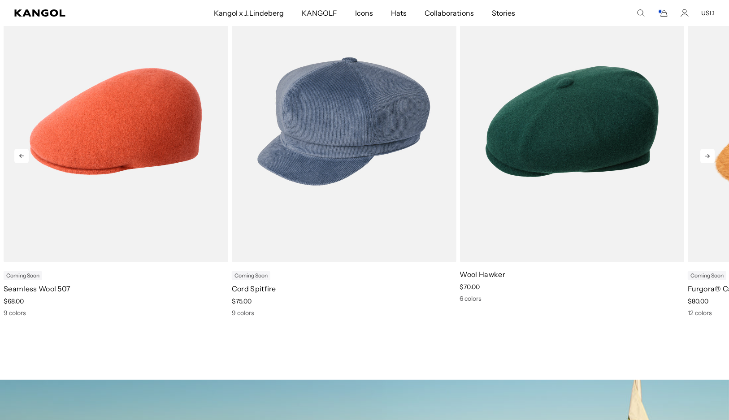
click icon
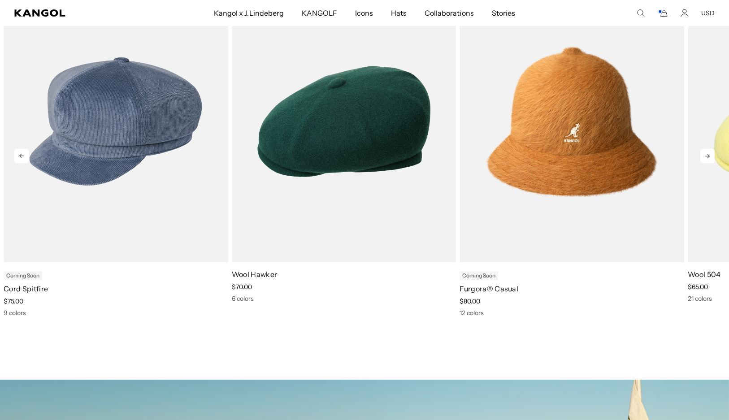
click icon
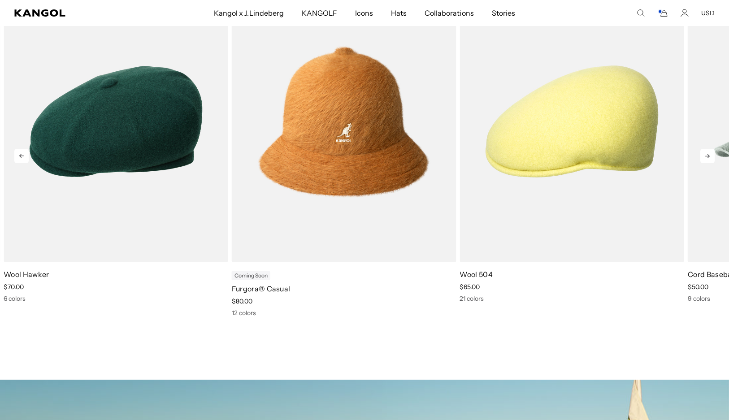
click icon
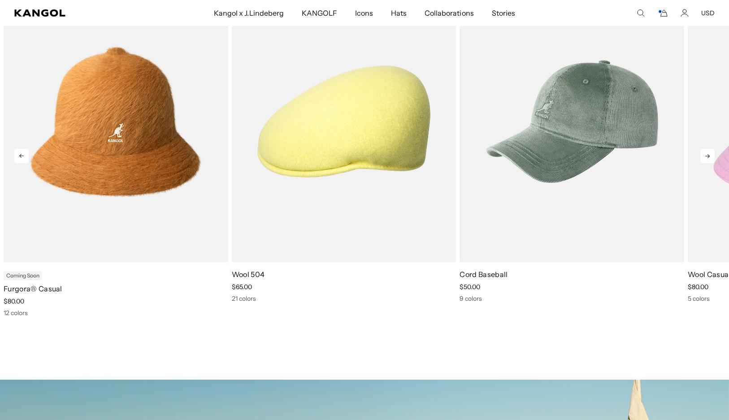
click icon
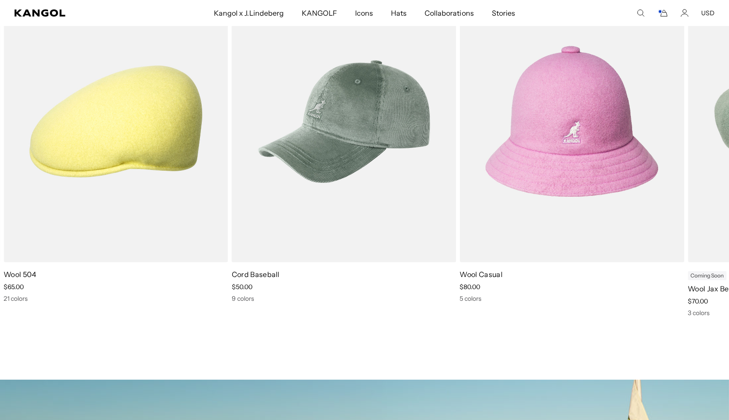
scroll to position [0, 0]
